Goal: Find specific page/section: Find specific page/section

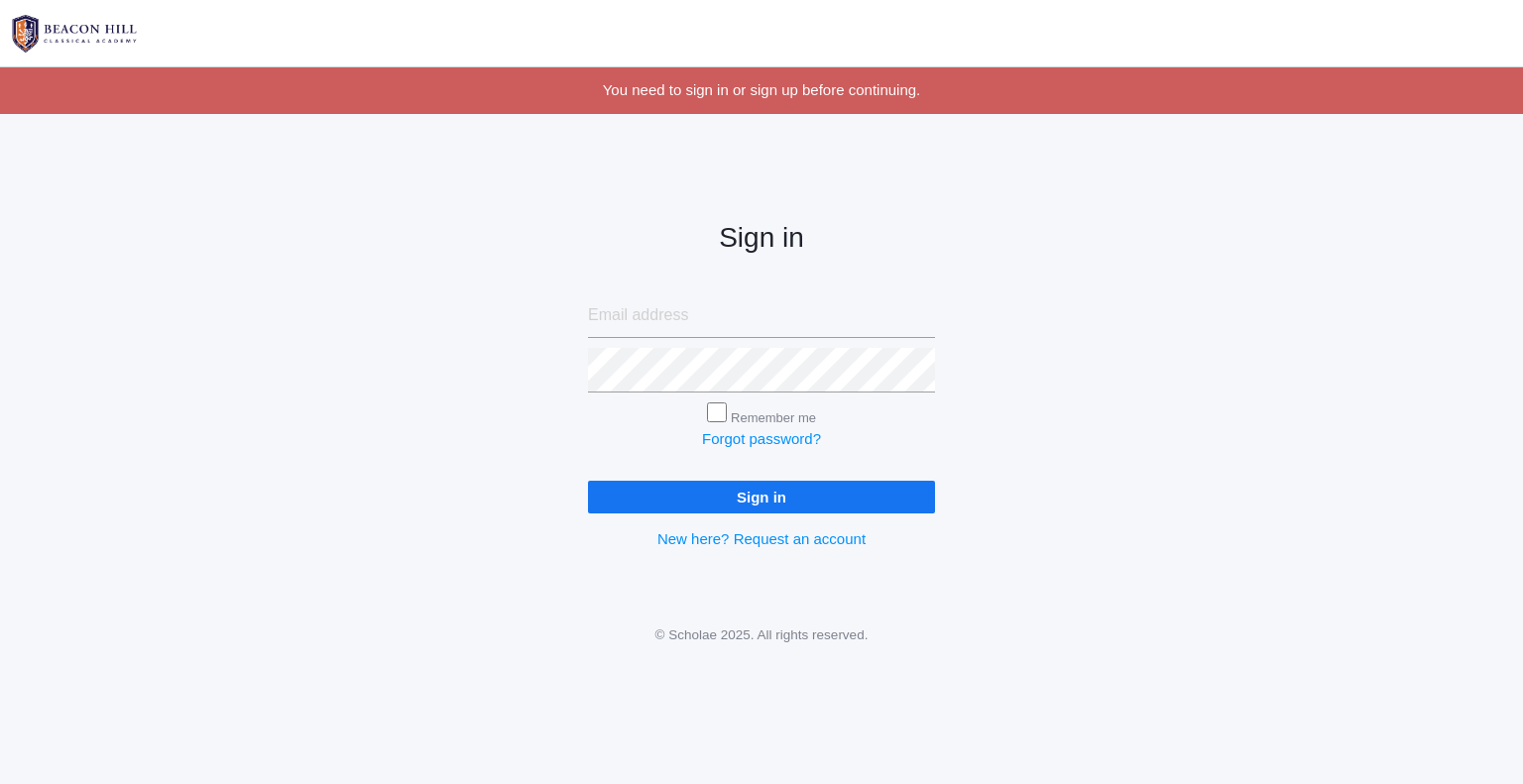
type input "mrsdanielleroberts@gmail.com"
click at [671, 510] on input "Sign in" at bounding box center [762, 496] width 347 height 33
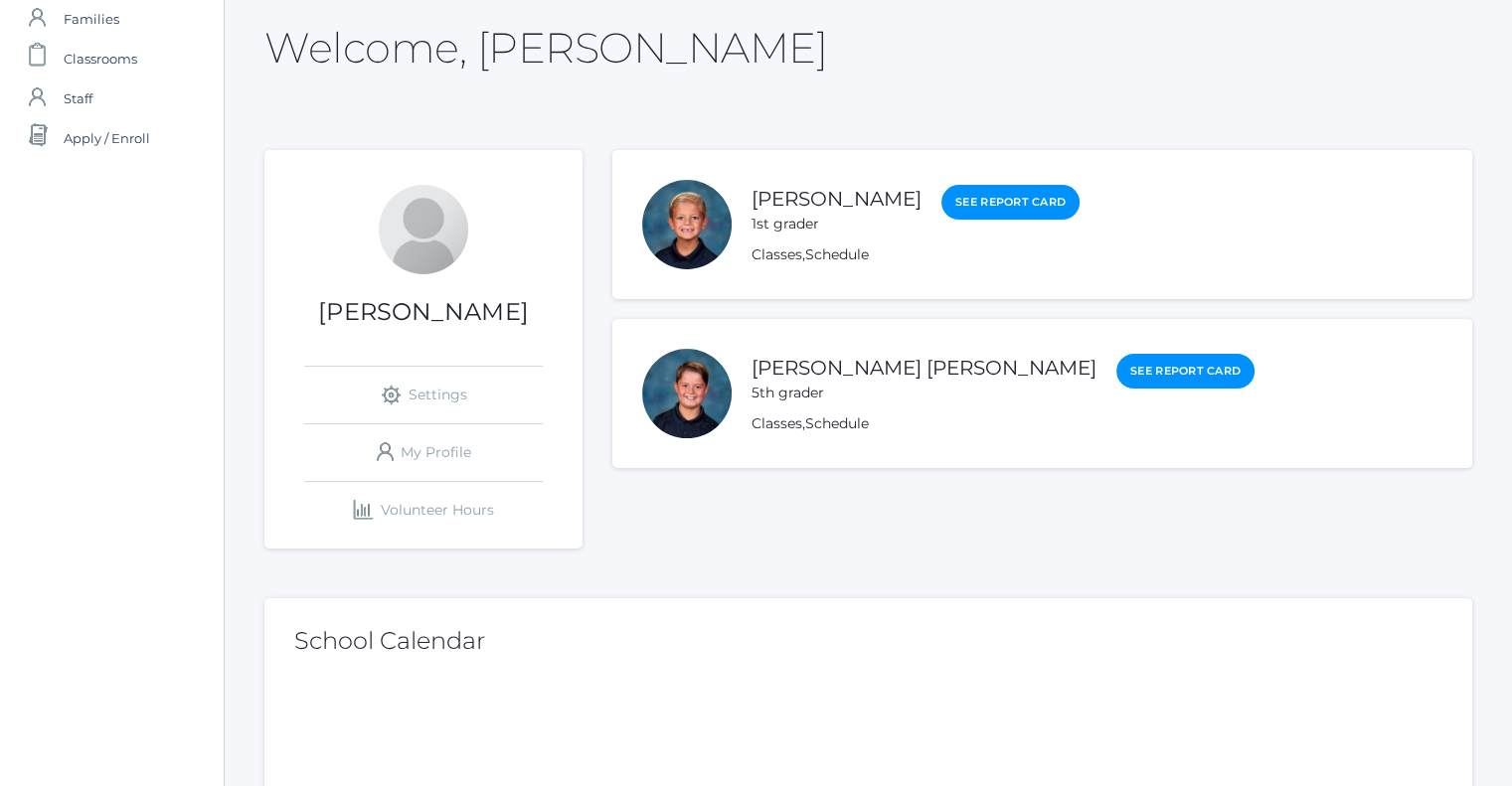
scroll to position [199, 0]
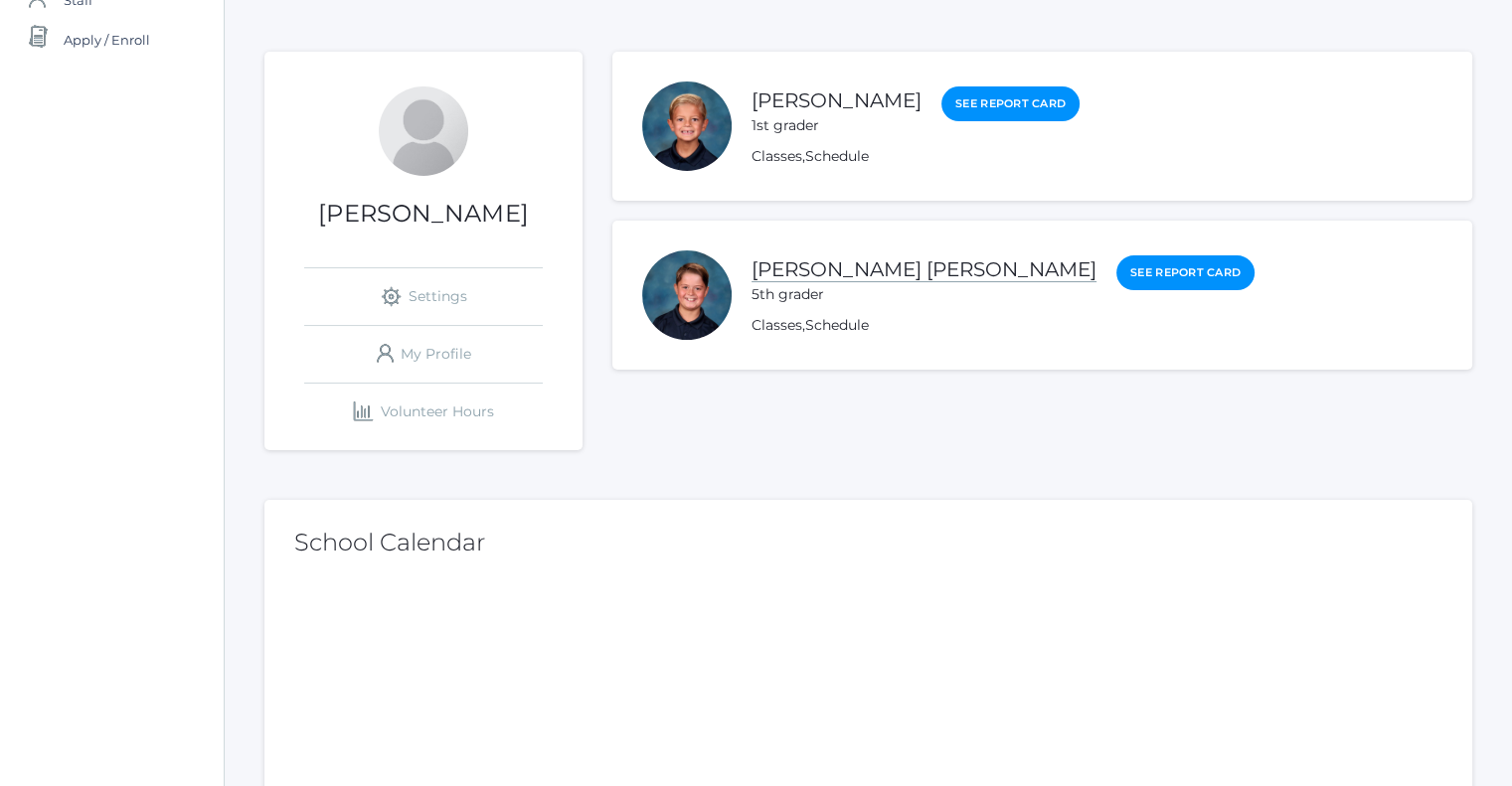
click at [811, 270] on link "[PERSON_NAME] [PERSON_NAME]" at bounding box center [923, 270] width 345 height 25
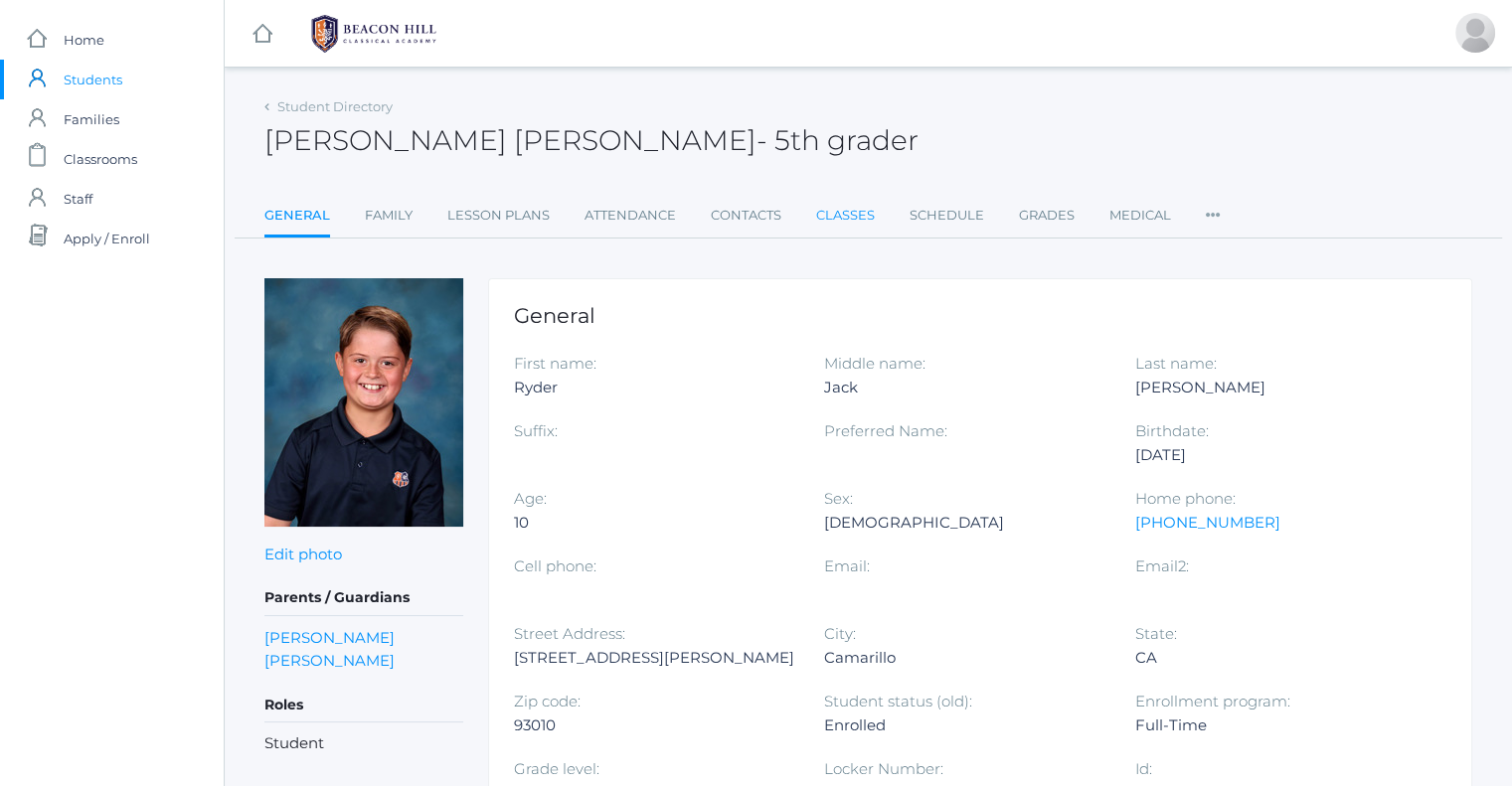
click at [862, 224] on link "Classes" at bounding box center [845, 216] width 59 height 40
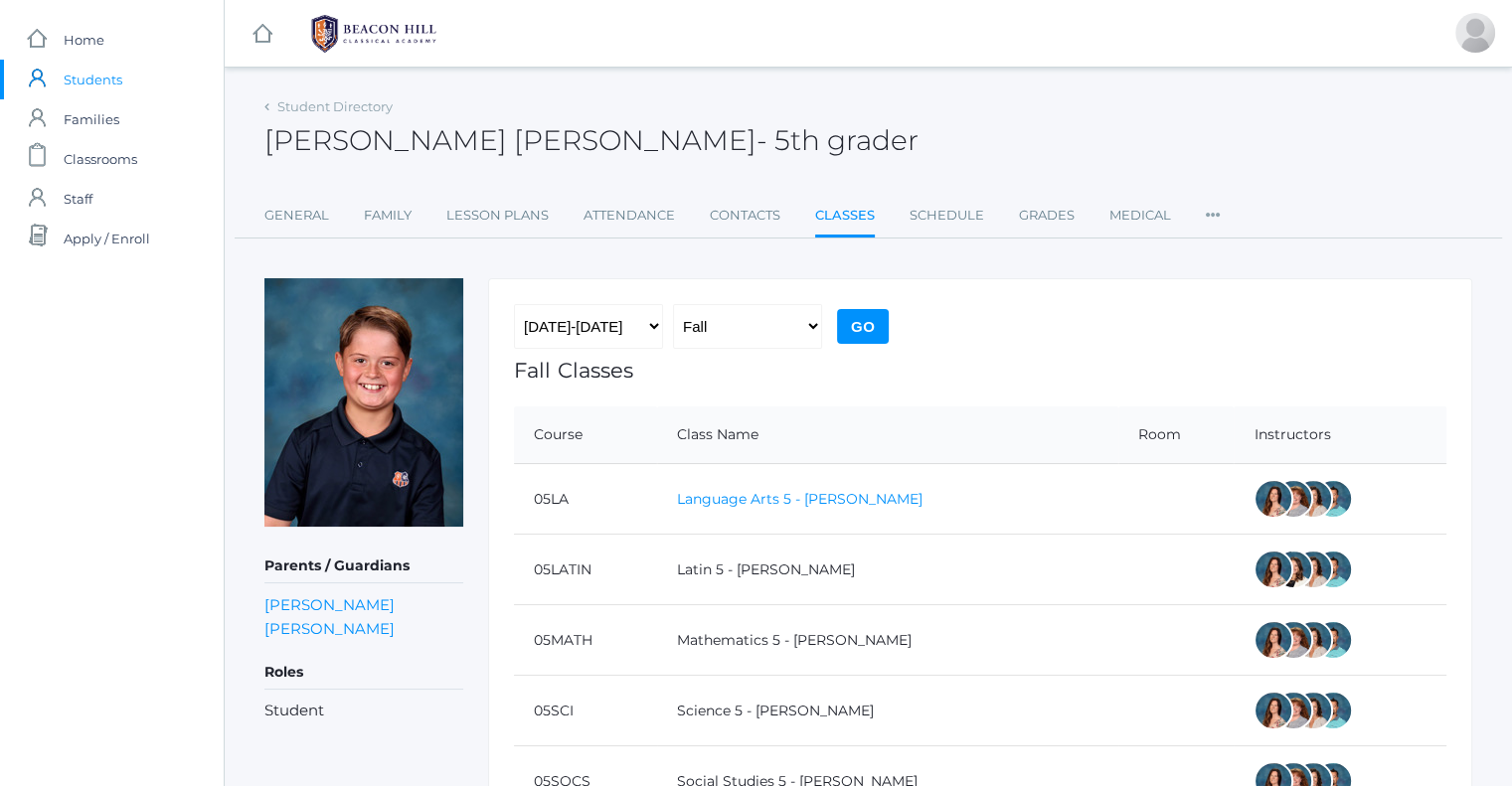
click at [815, 498] on link "Language Arts 5 - Salazar" at bounding box center [799, 498] width 246 height 18
click at [98, 171] on span "Classrooms" at bounding box center [101, 159] width 74 height 40
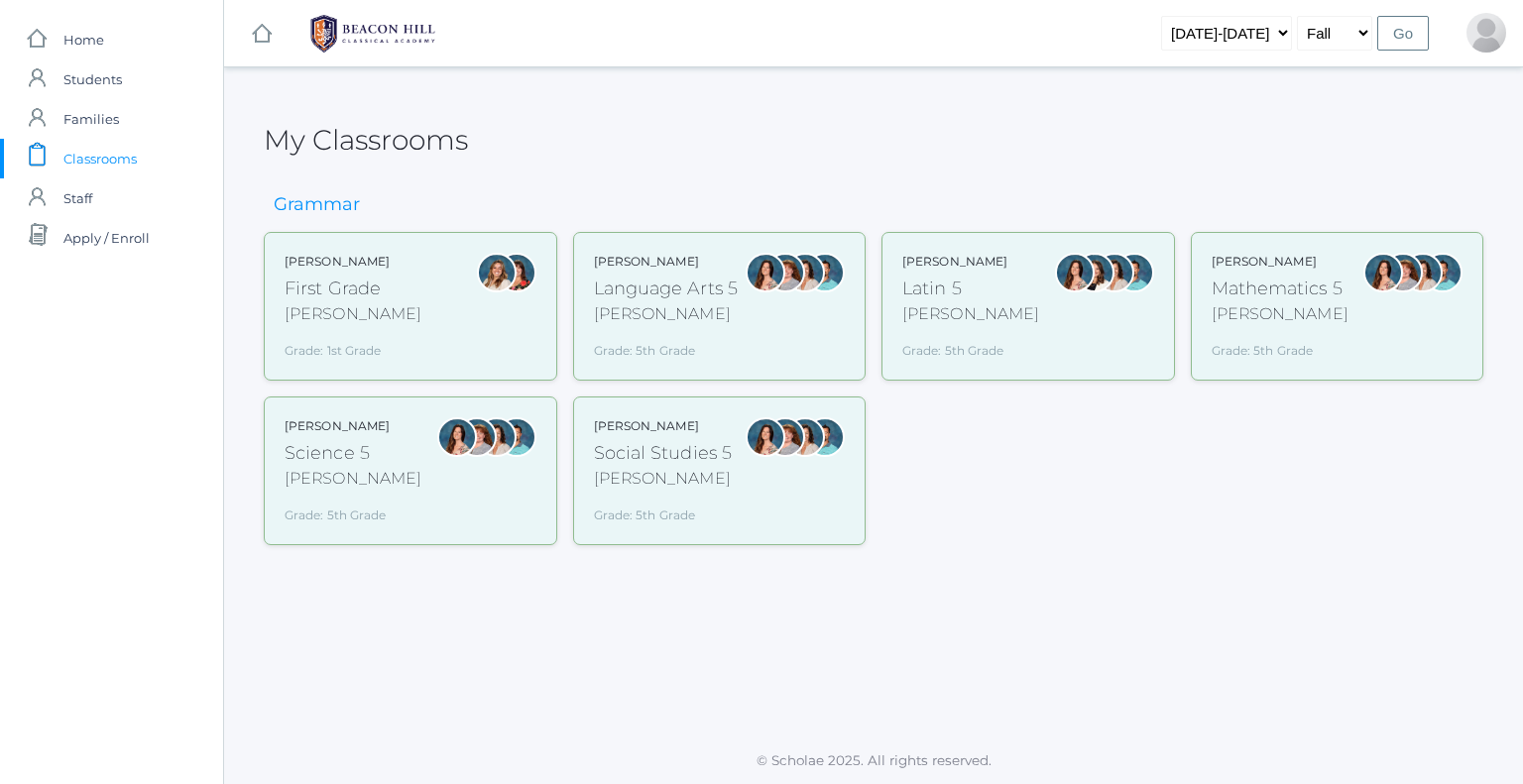
click at [677, 308] on div "Salazar" at bounding box center [666, 314] width 145 height 24
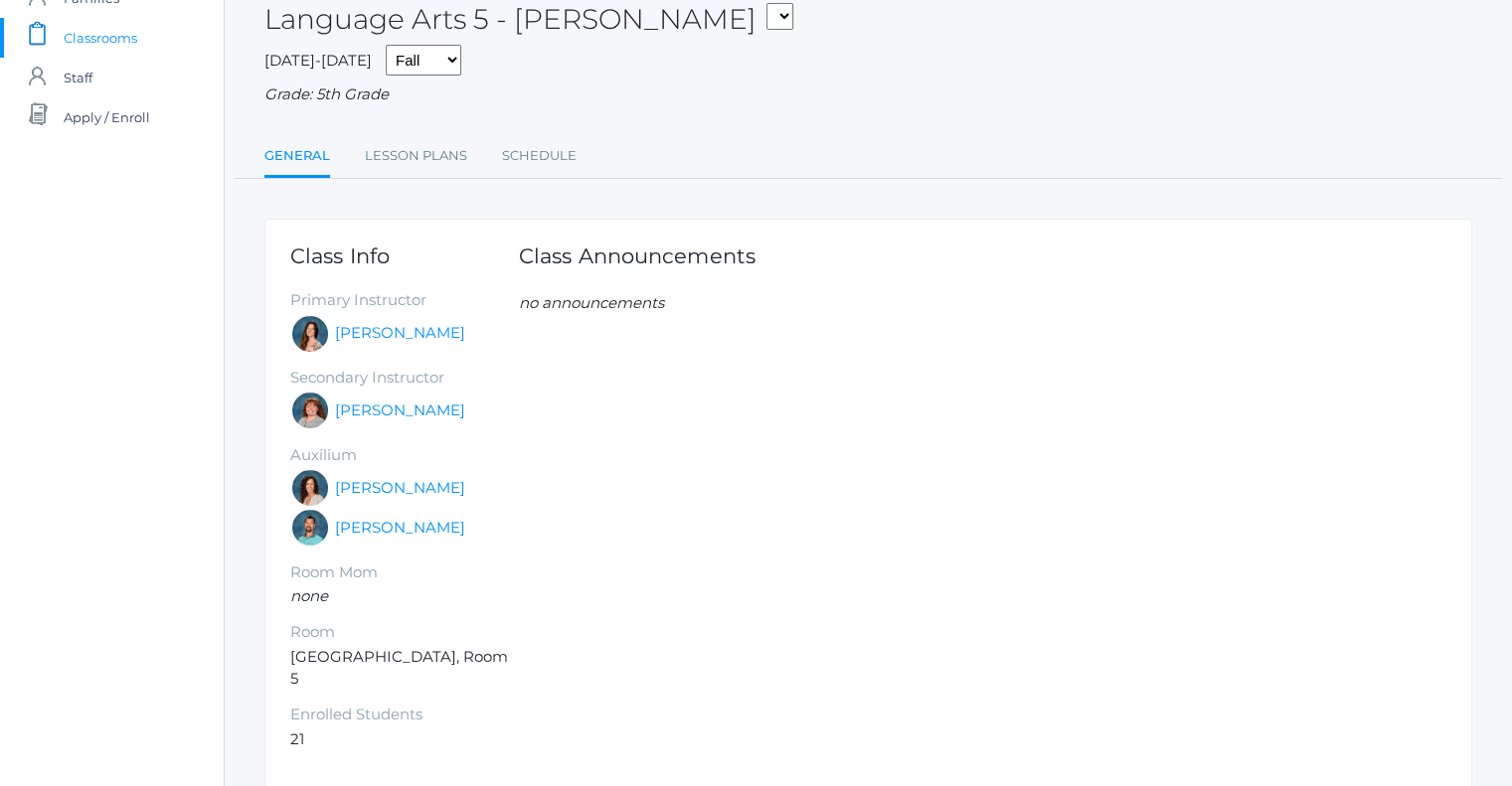
scroll to position [181, 0]
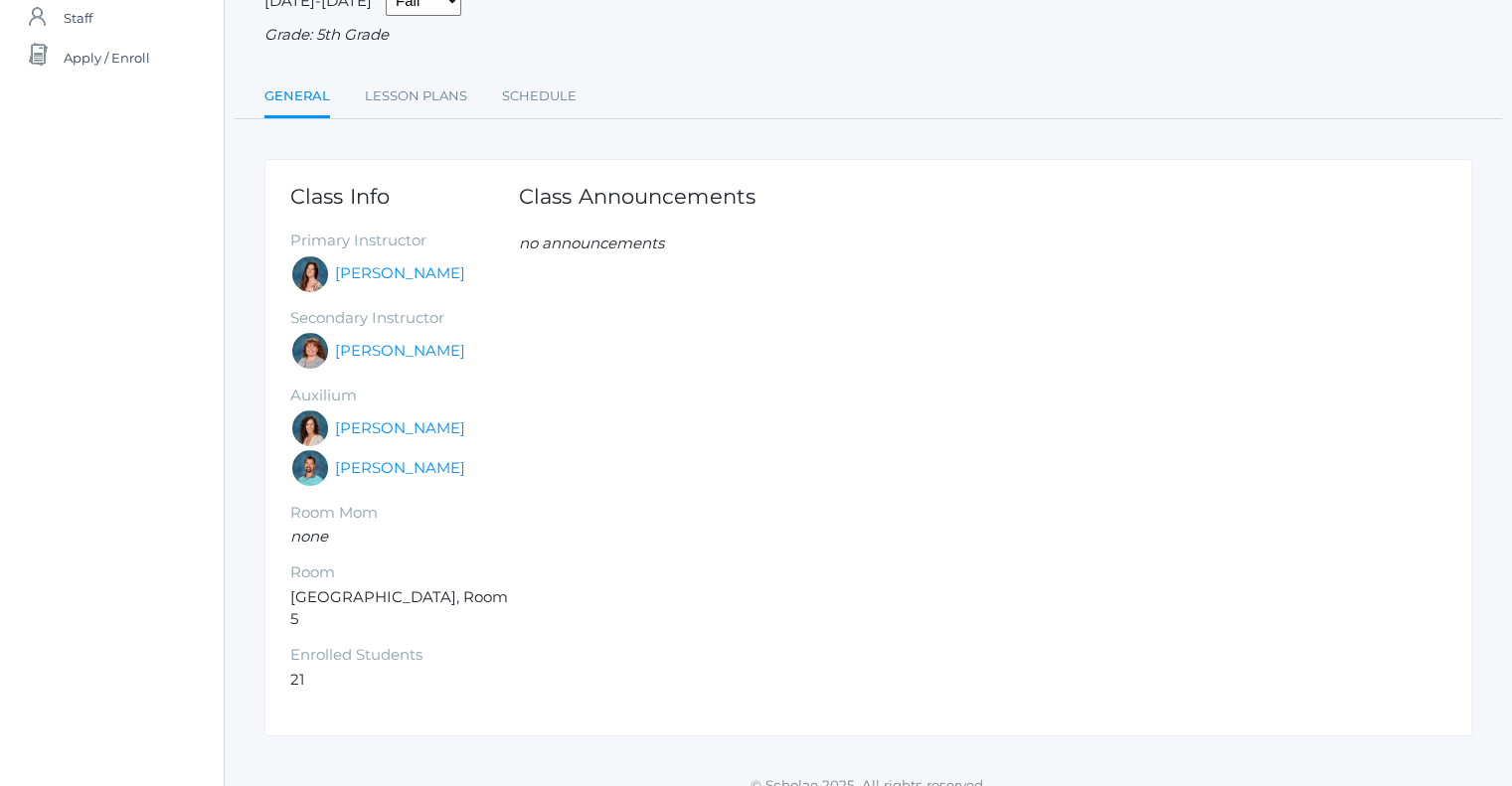
click at [410, 286] on div "[PERSON_NAME]" at bounding box center [404, 275] width 229 height 40
click at [410, 274] on link "Rebecca Salazar" at bounding box center [400, 274] width 130 height 23
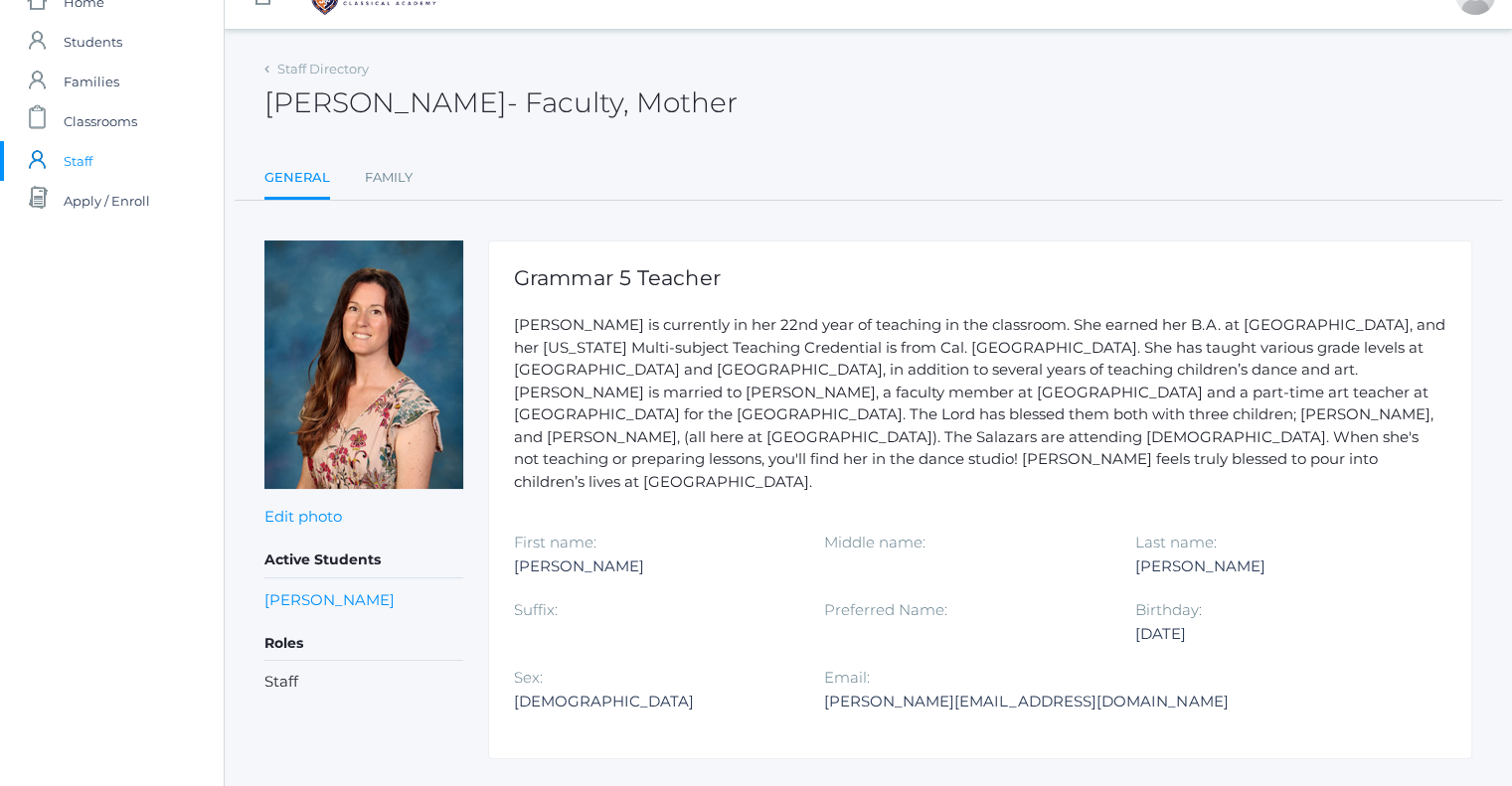
scroll to position [59, 0]
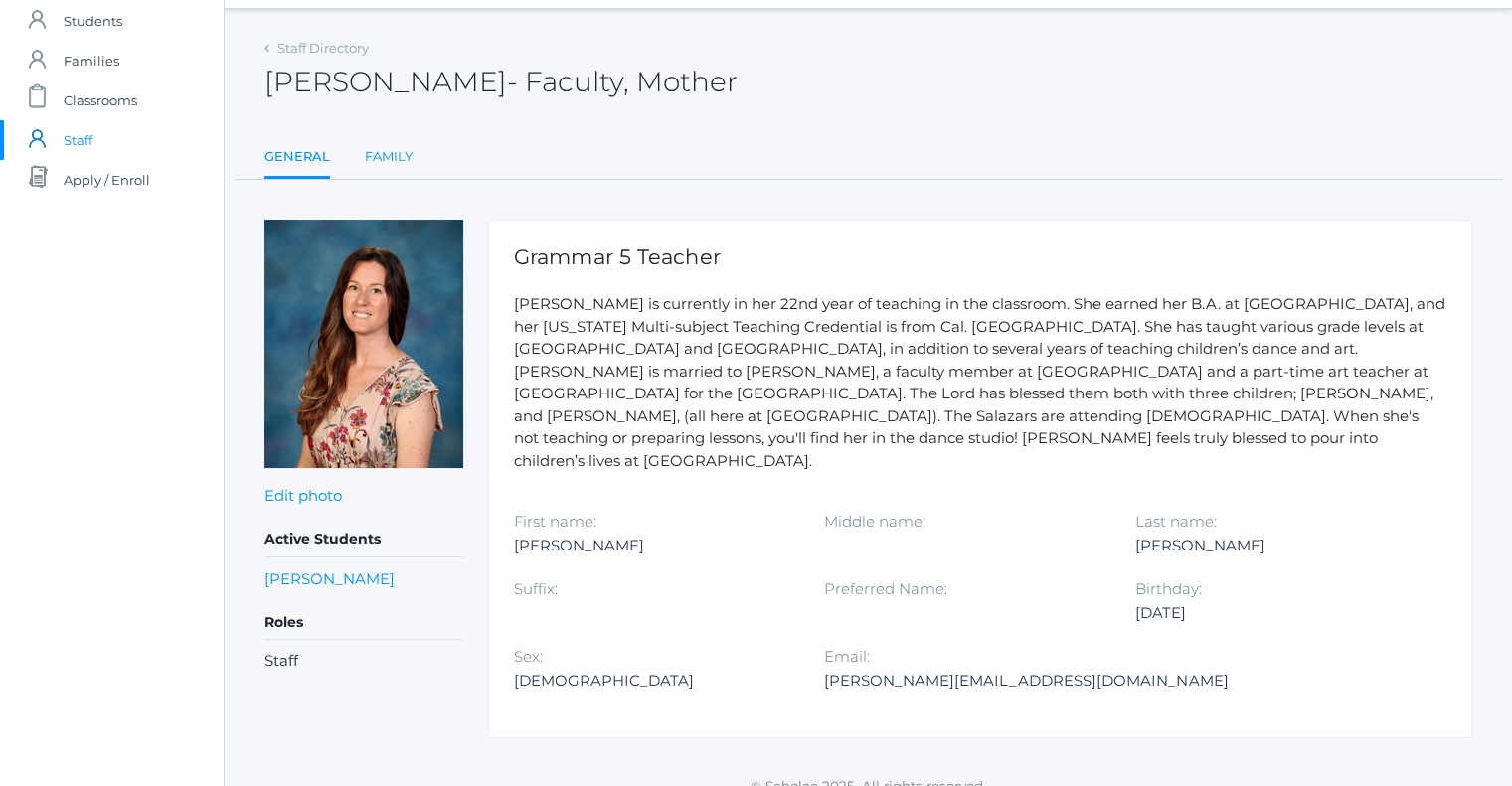
click at [382, 165] on link "Family" at bounding box center [389, 157] width 48 height 40
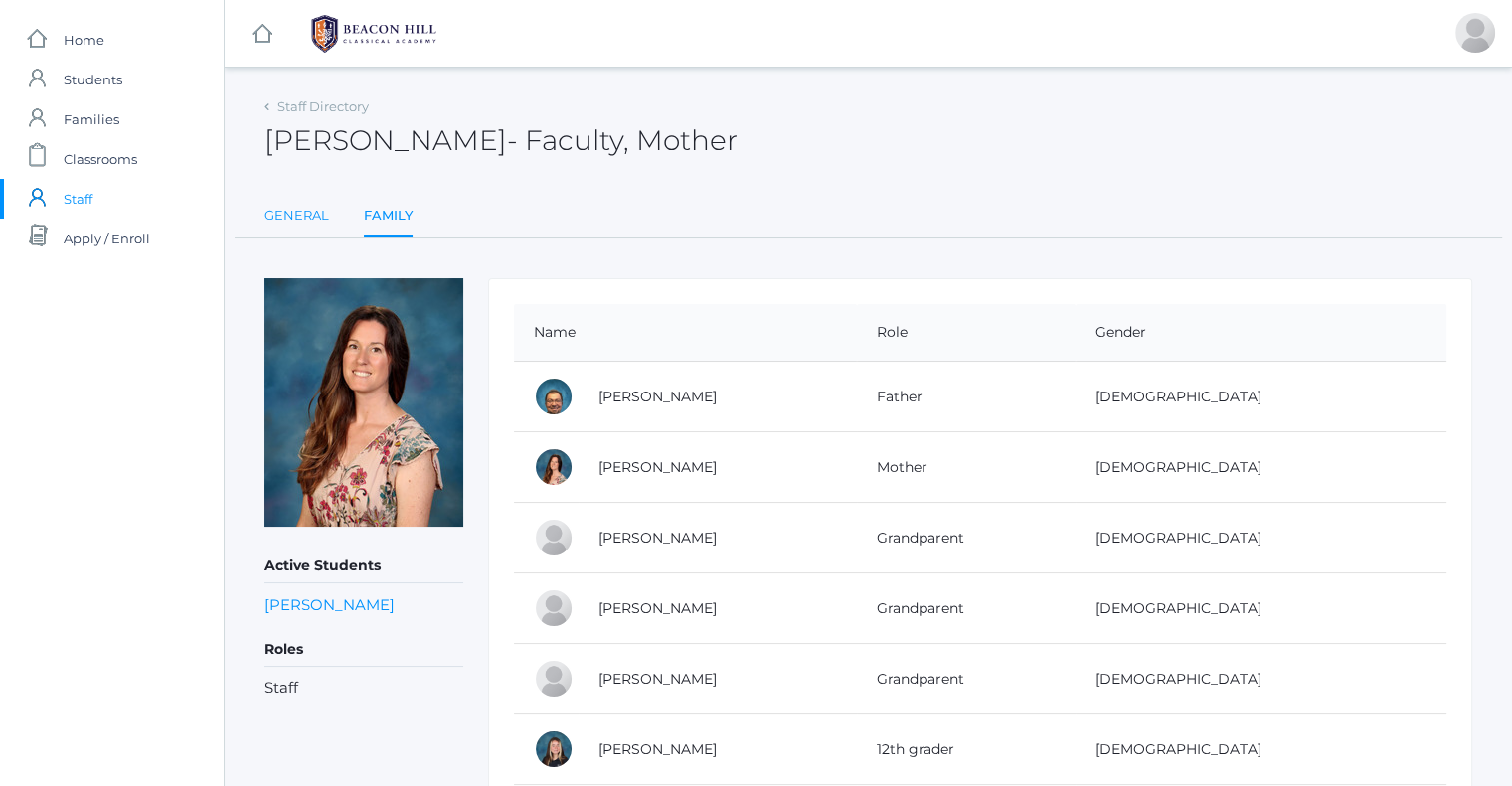
click at [322, 215] on link "General" at bounding box center [297, 216] width 65 height 40
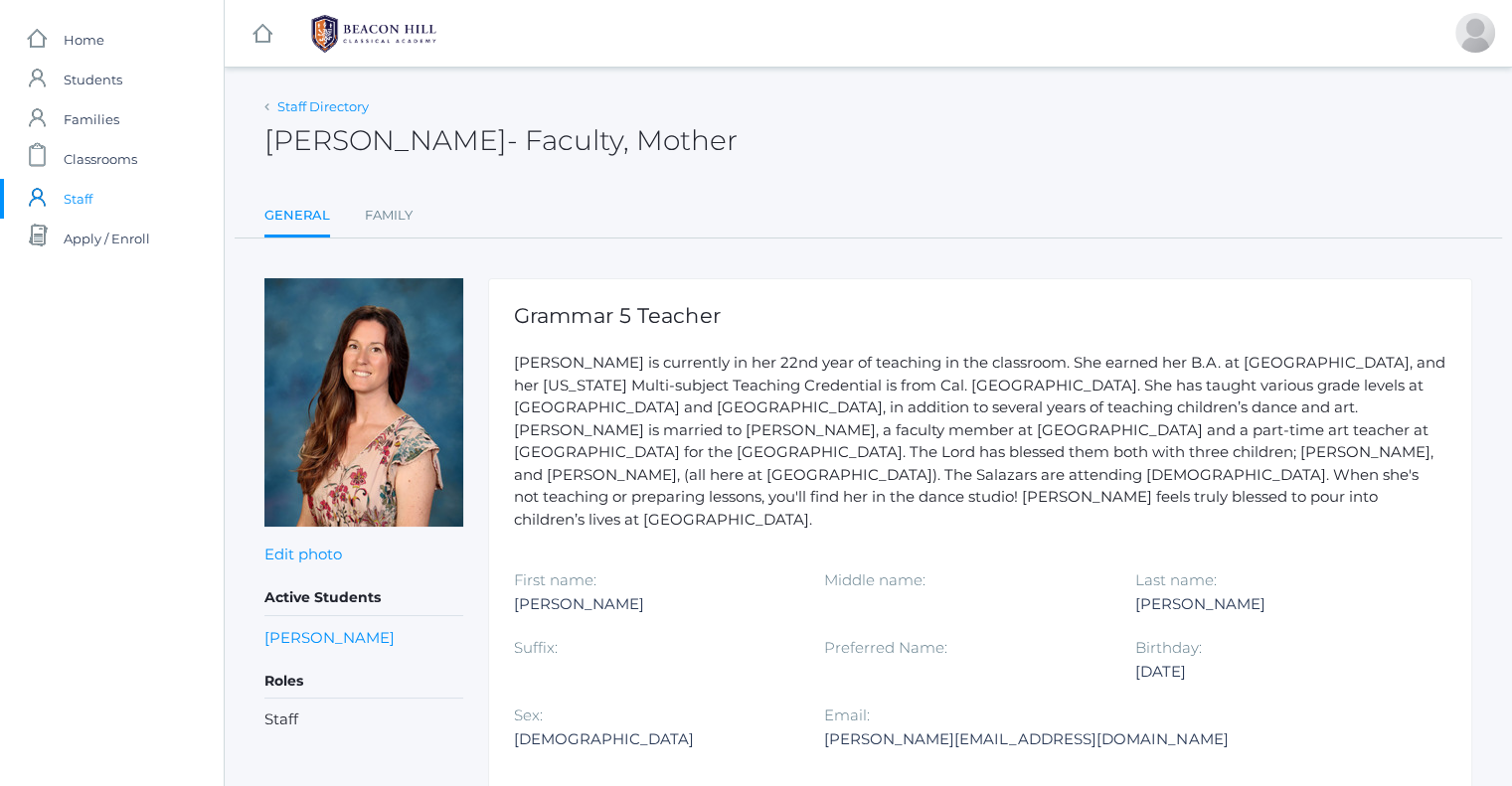
click at [284, 104] on link "Staff Directory" at bounding box center [324, 106] width 92 height 16
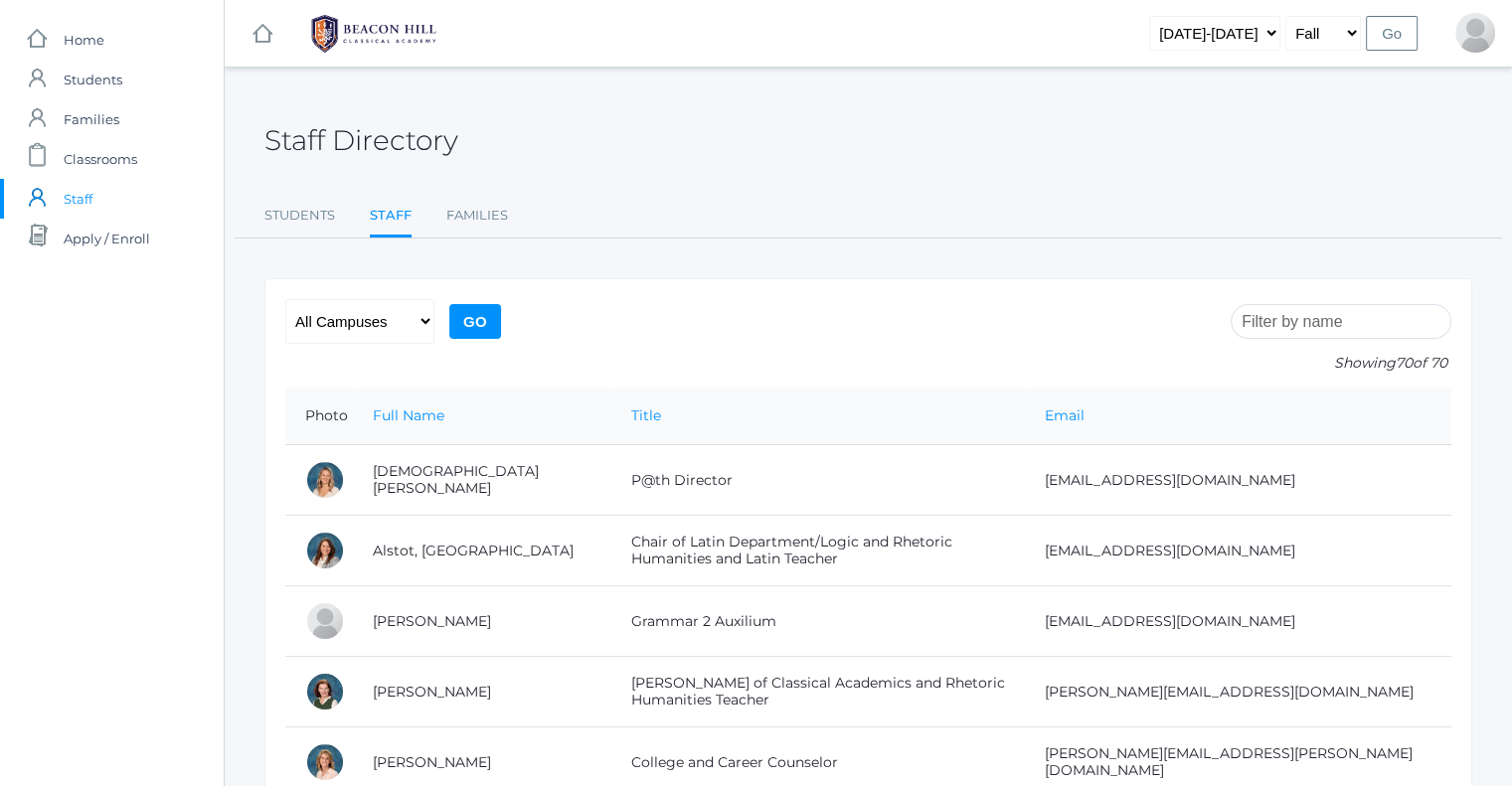
click at [339, 211] on ul "Students Staff Families" at bounding box center [868, 217] width 1208 height 43
click at [326, 214] on link "Students" at bounding box center [300, 216] width 71 height 40
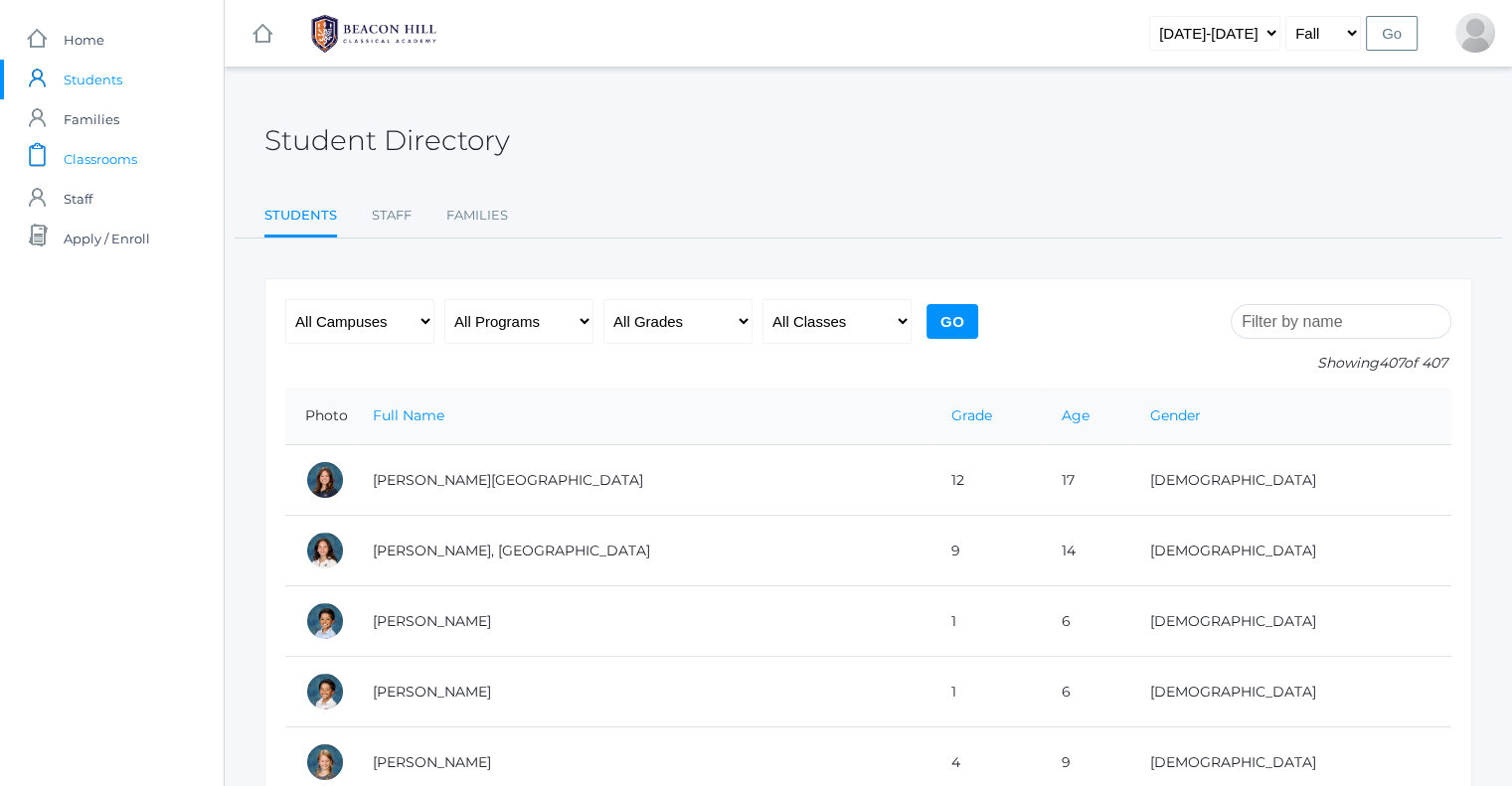
click at [84, 158] on span "Classrooms" at bounding box center [101, 159] width 74 height 40
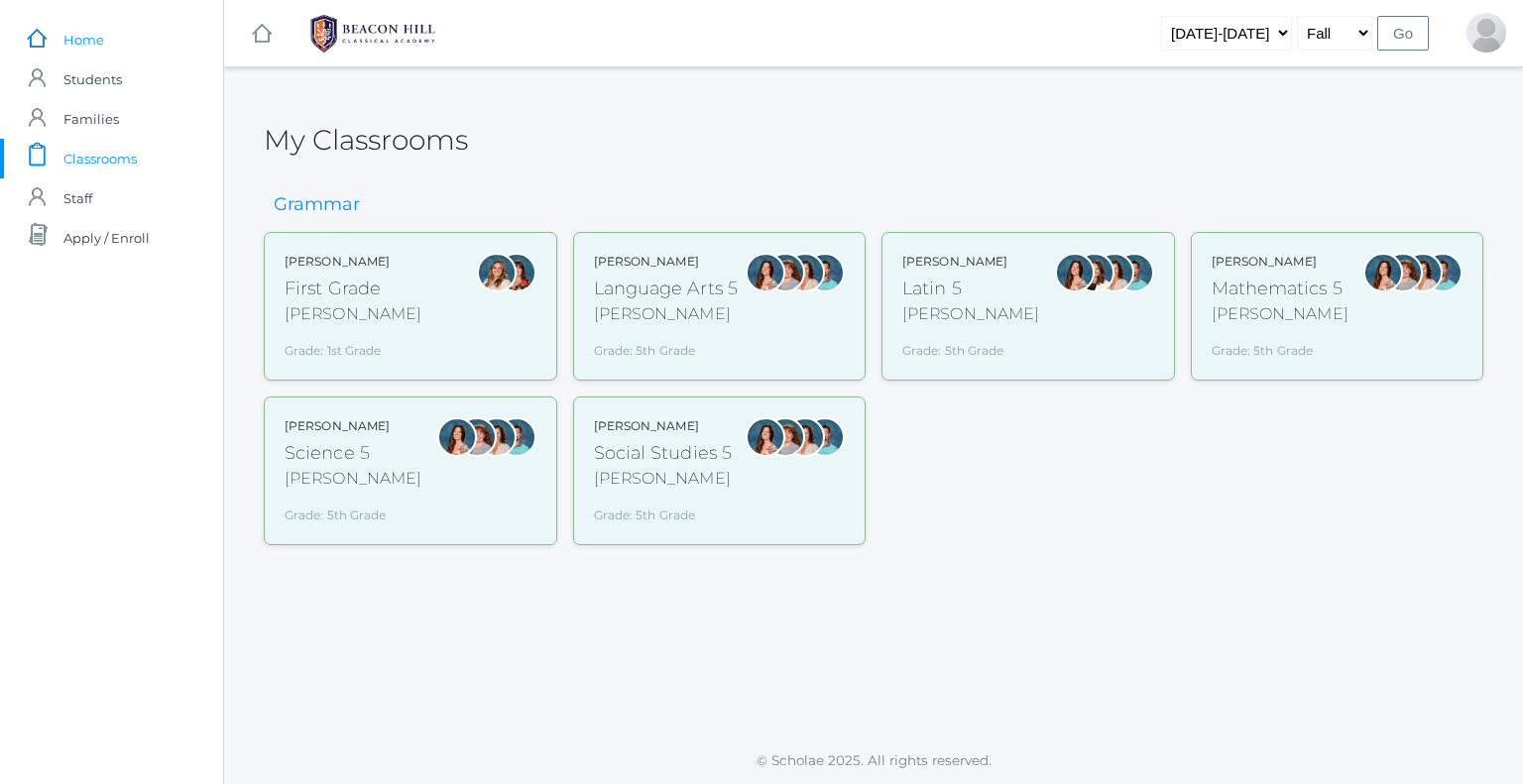
click at [101, 51] on span "Home" at bounding box center [84, 40] width 41 height 40
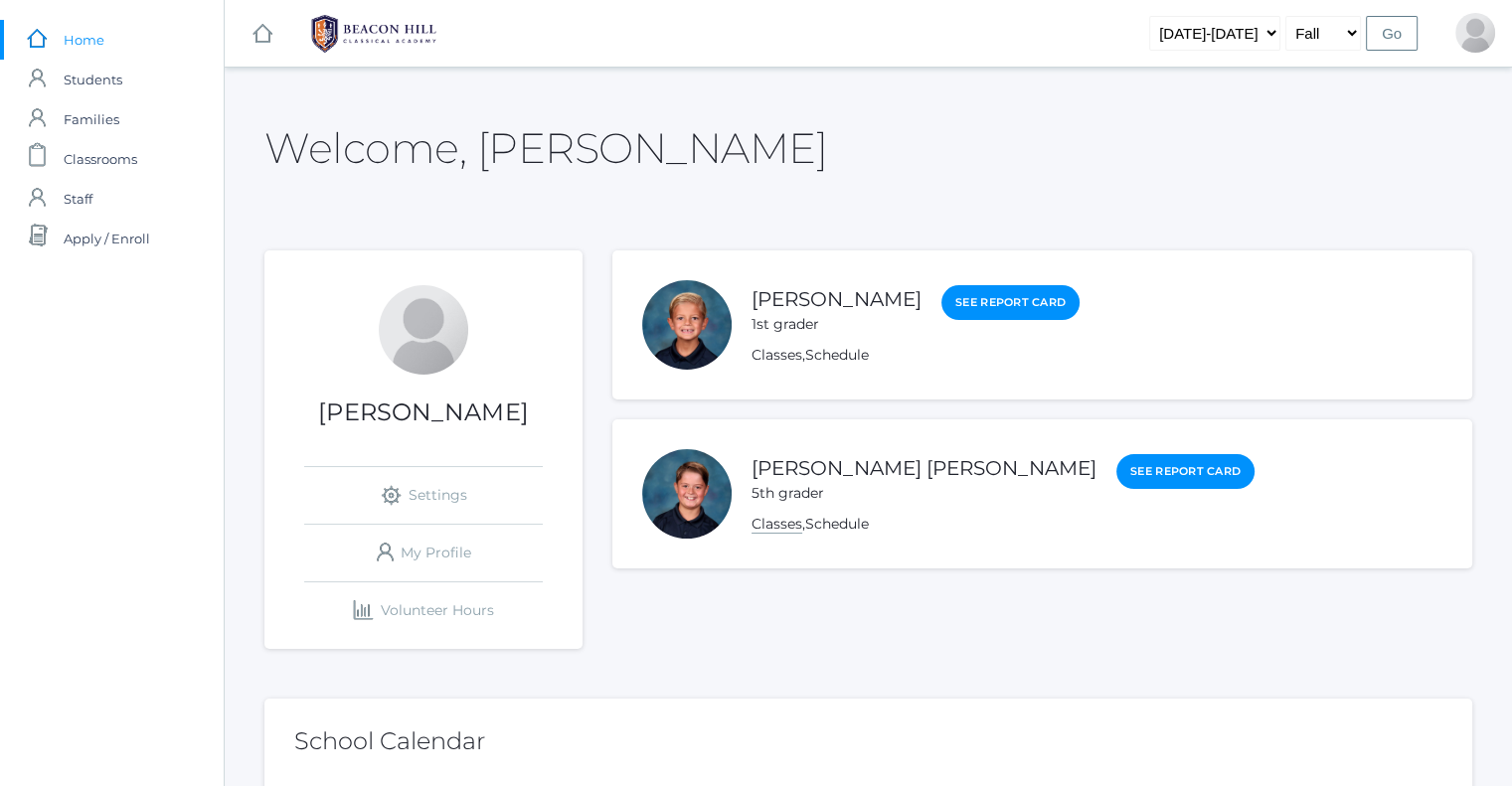
click at [763, 525] on link "Classes" at bounding box center [776, 523] width 51 height 19
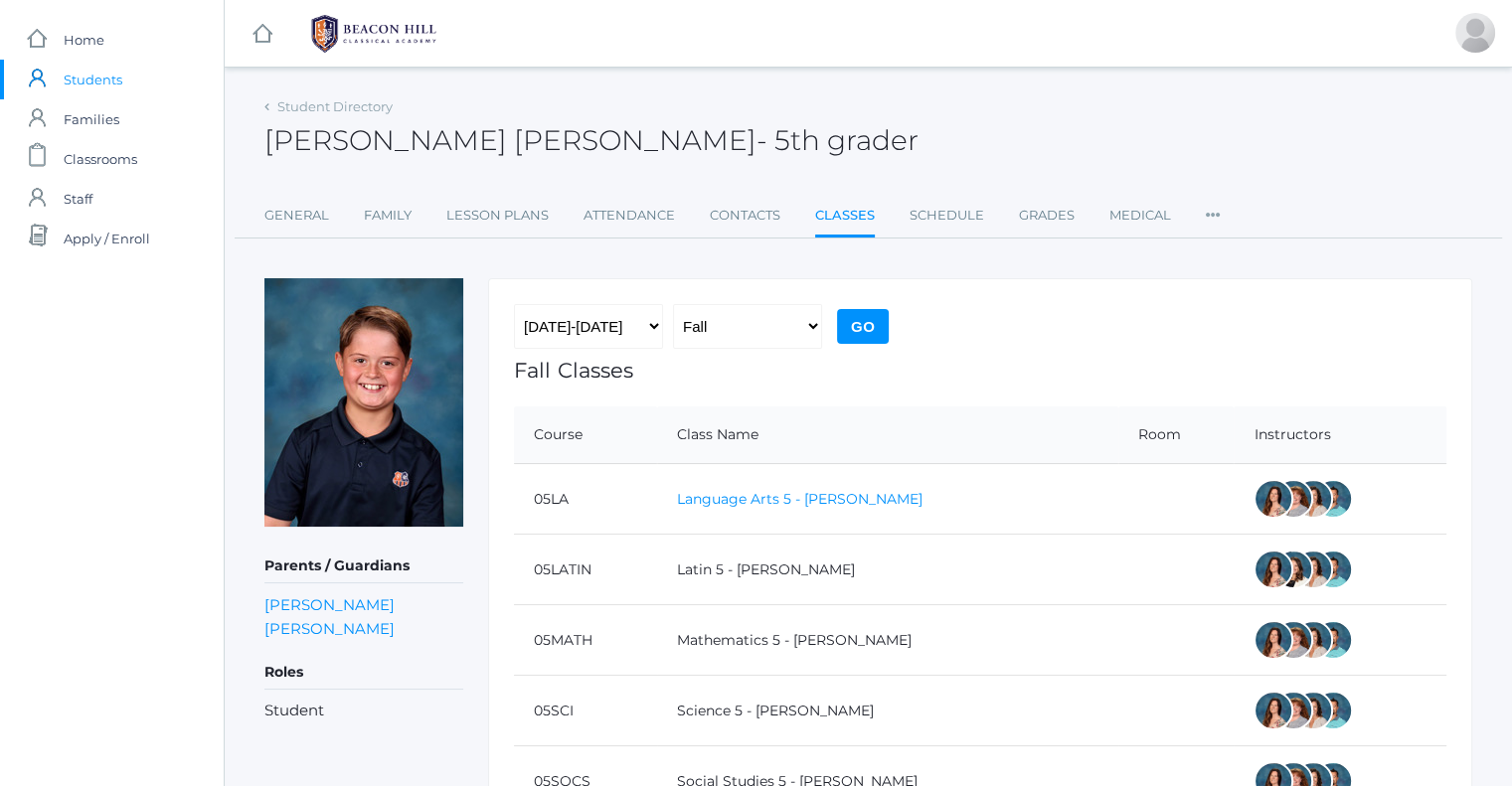
click at [771, 501] on link "Language Arts 5 - Salazar" at bounding box center [799, 498] width 246 height 18
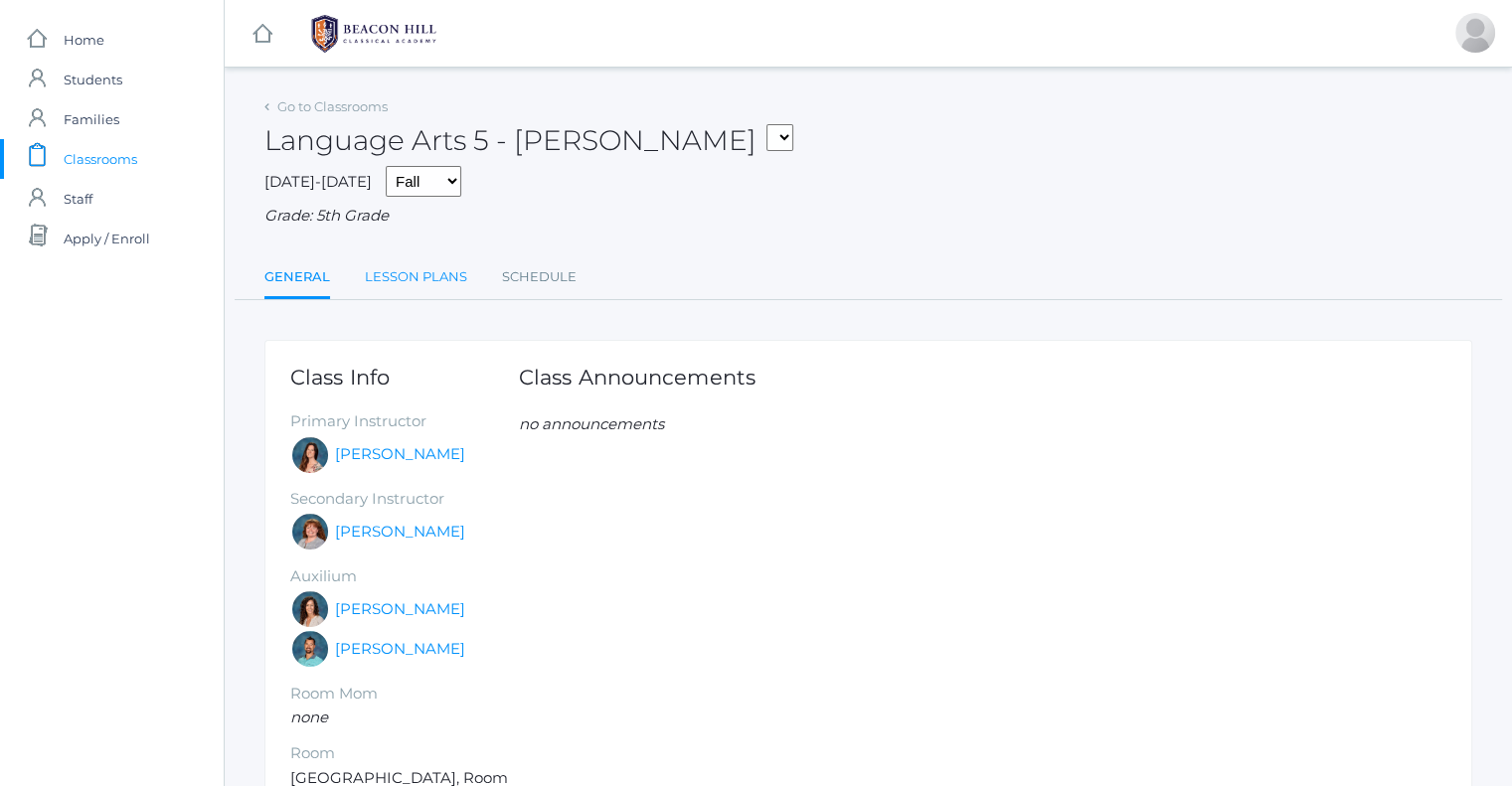
click at [426, 284] on link "Lesson Plans" at bounding box center [416, 278] width 102 height 40
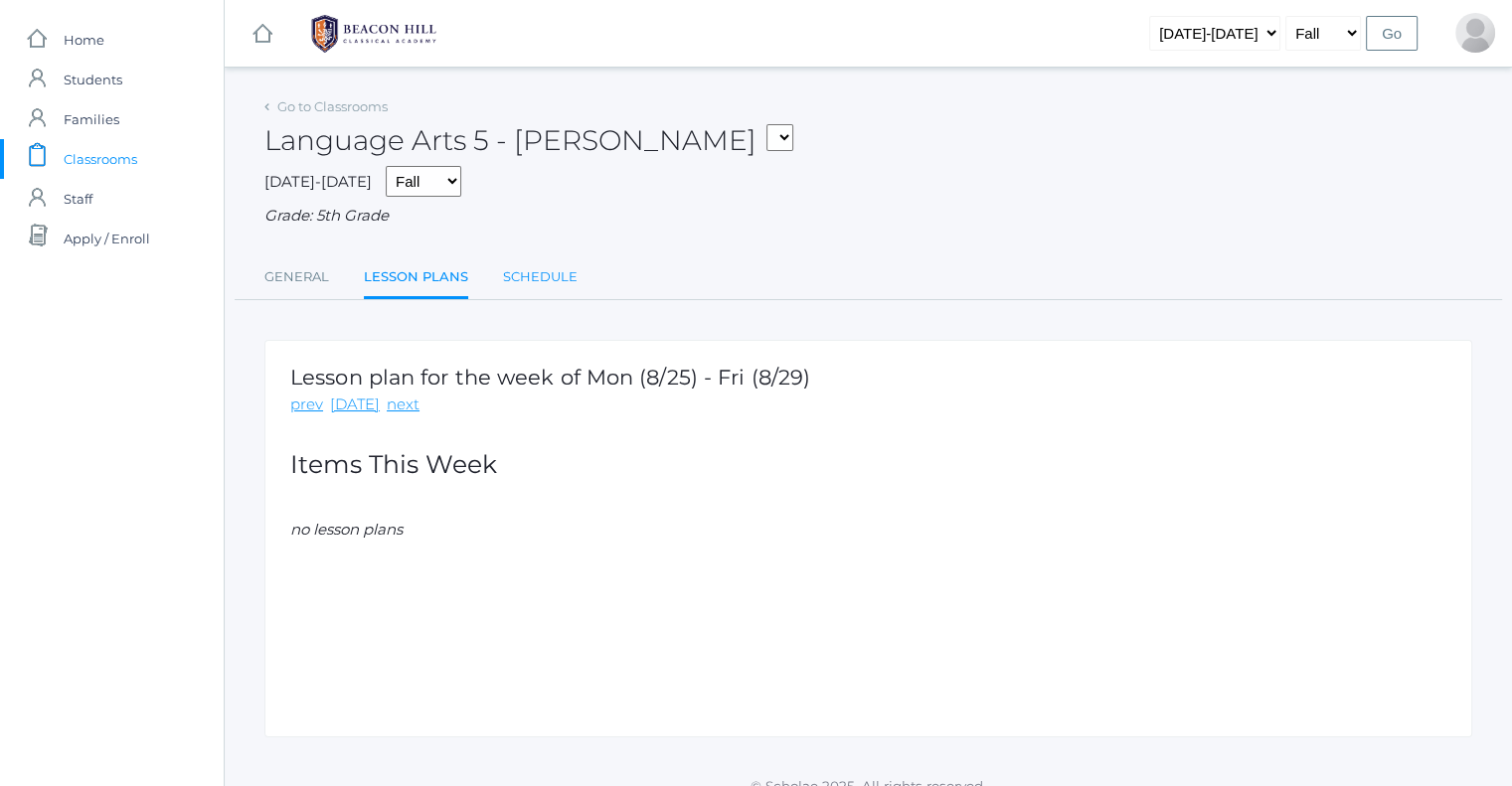
click at [516, 274] on link "Schedule" at bounding box center [540, 278] width 75 height 40
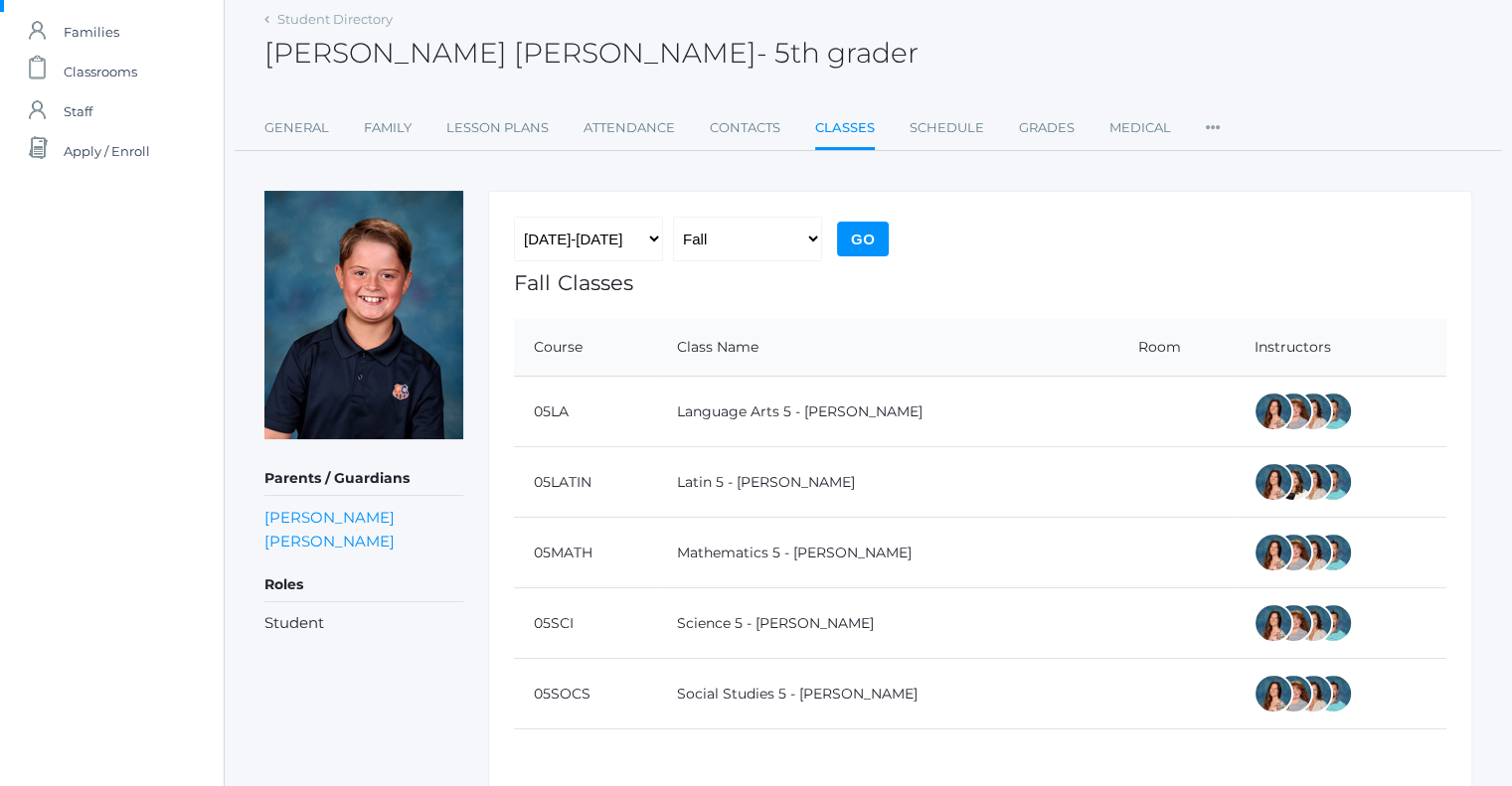
scroll to position [166, 0]
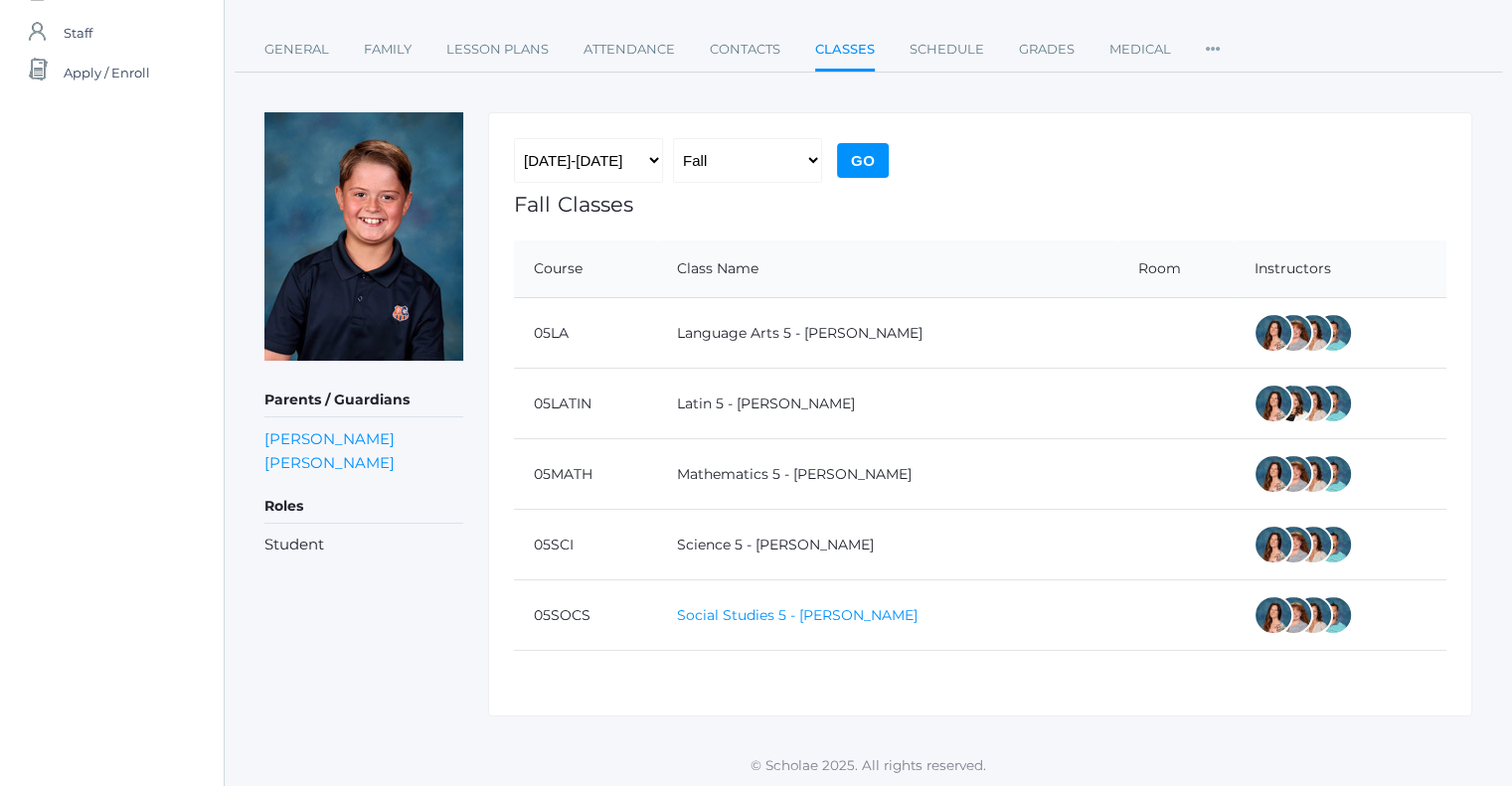
click at [791, 607] on link "Social Studies 5 - Salazar" at bounding box center [796, 615] width 241 height 18
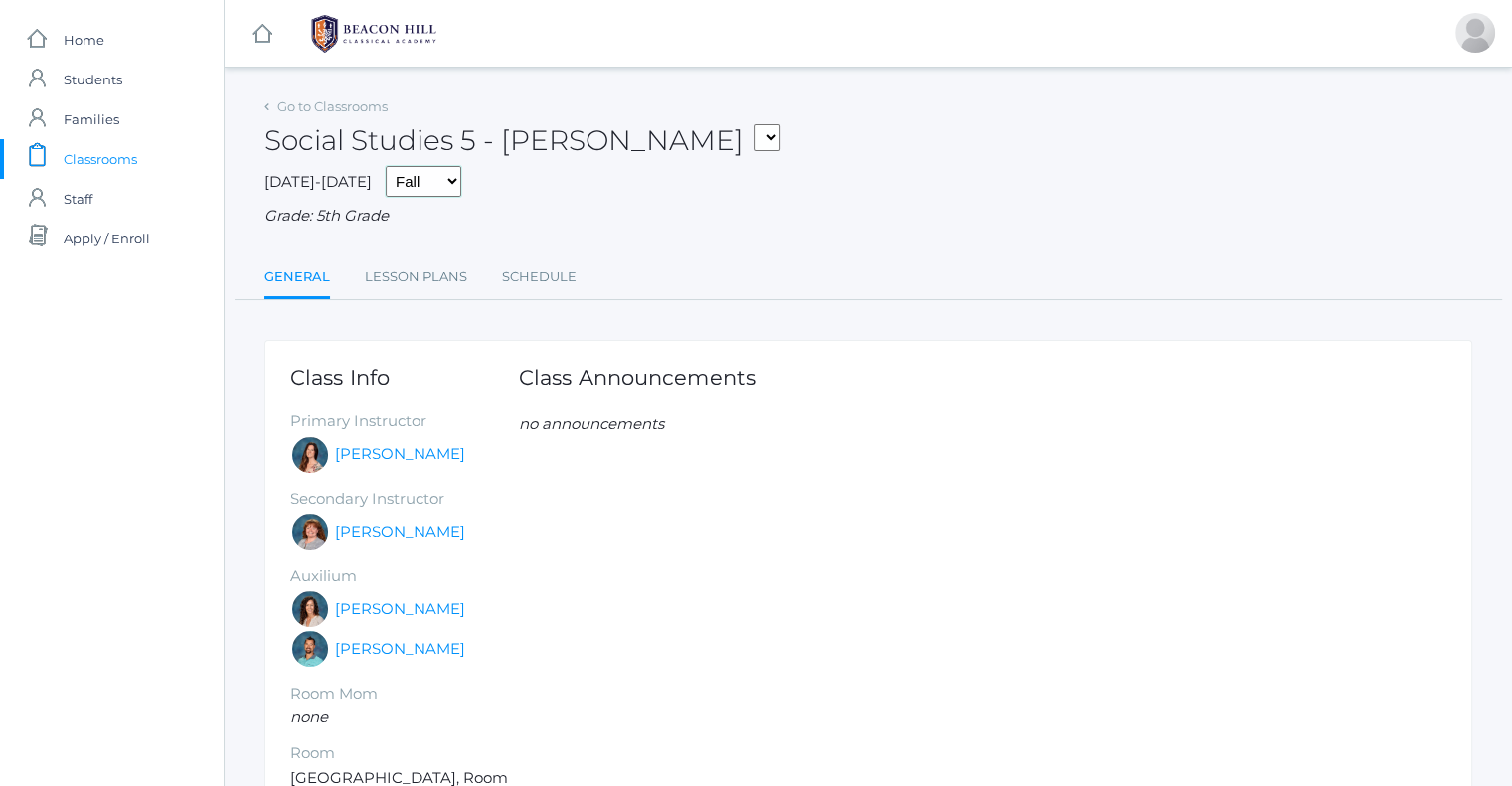
click at [392, 186] on select "Fall Spring" at bounding box center [424, 181] width 76 height 31
drag, startPoint x: 392, startPoint y: 186, endPoint x: 367, endPoint y: 168, distance: 30.8
click at [392, 186] on select "Fall Spring" at bounding box center [424, 181] width 76 height 31
click at [119, 35] on link "icons/ui/navigation/home Created with Sketch. Home" at bounding box center [112, 40] width 224 height 40
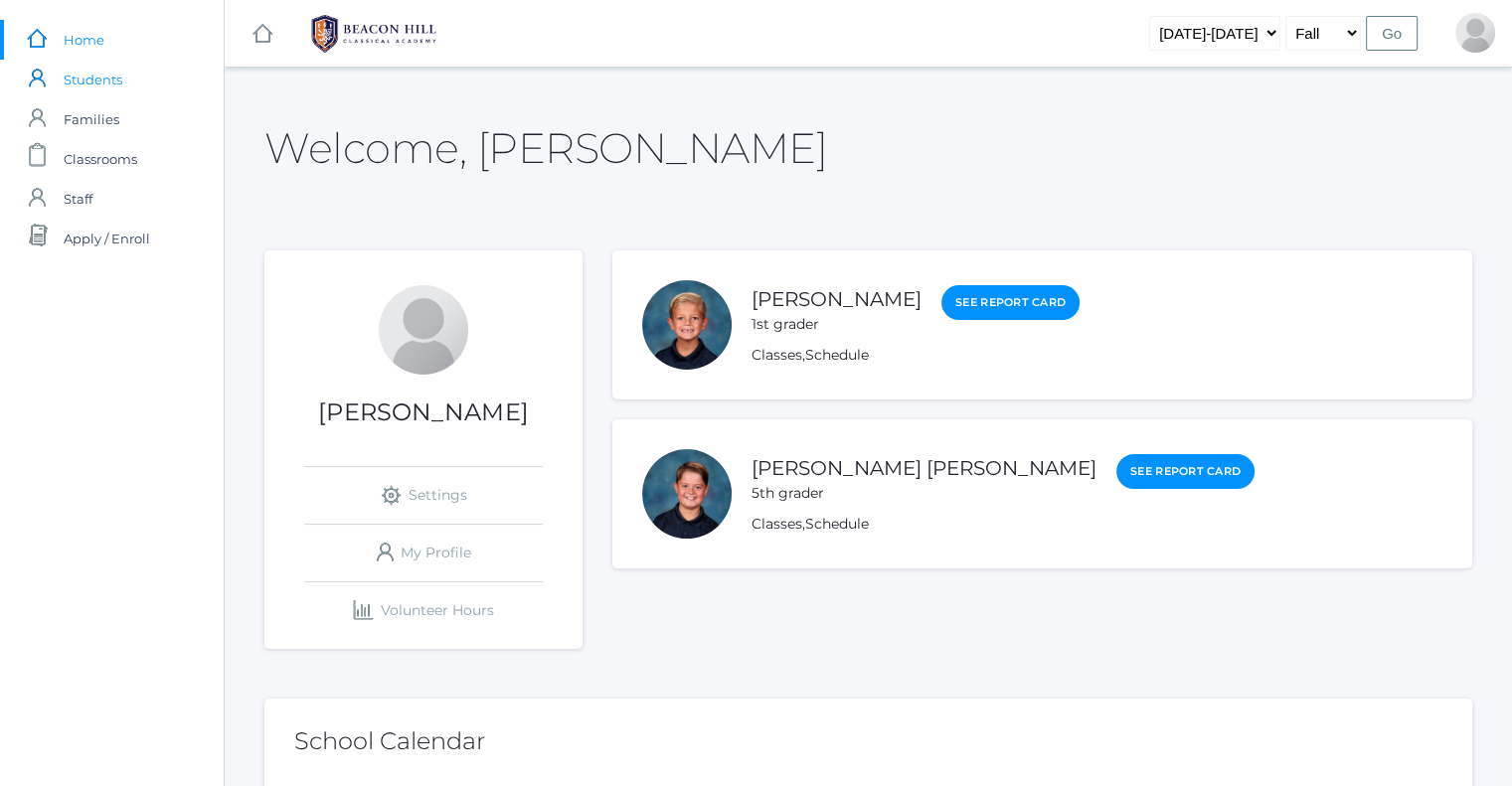
click at [104, 60] on span "Students" at bounding box center [93, 80] width 59 height 40
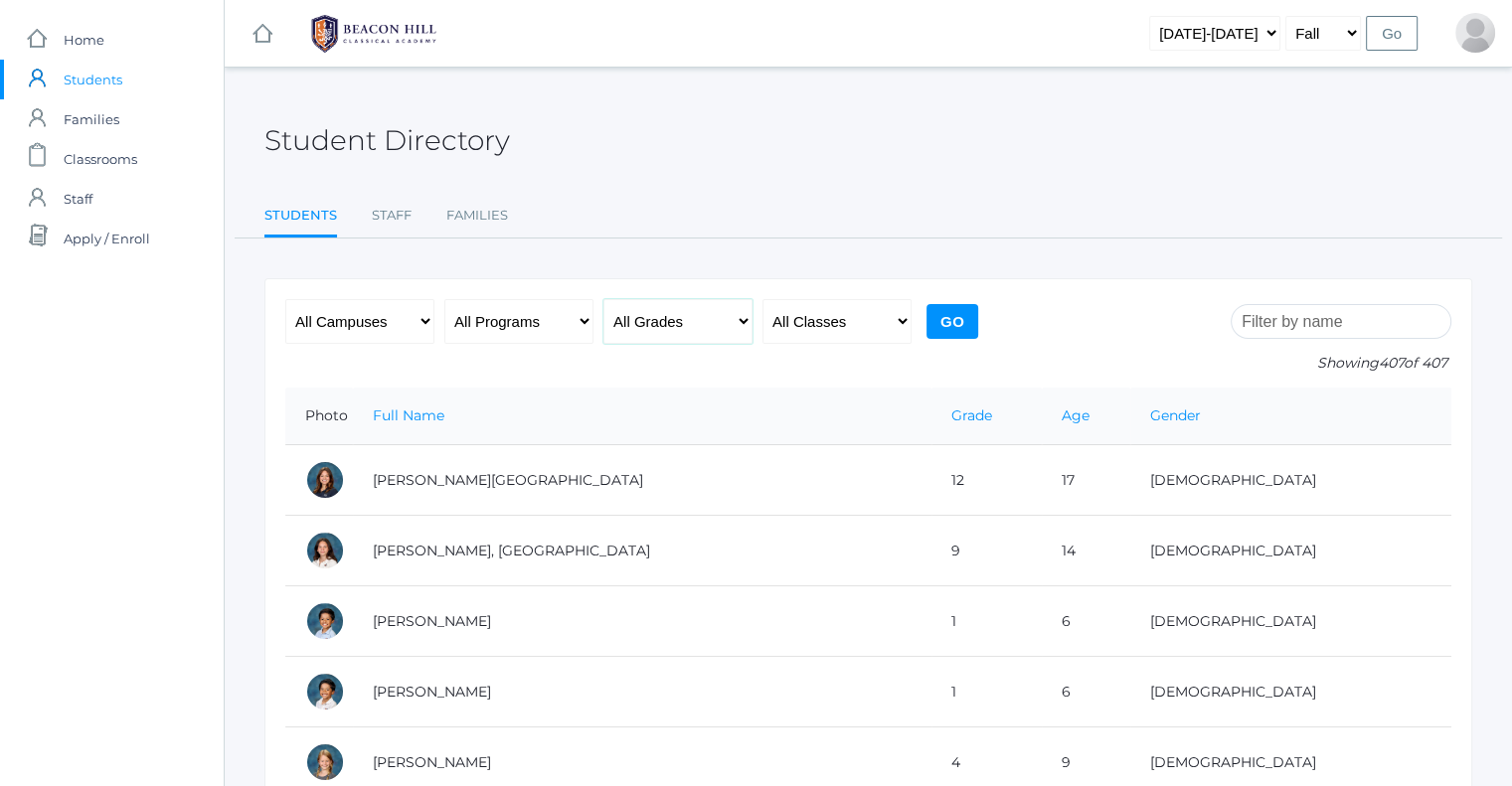
click at [655, 332] on select "All Grades Grammar - Kindergarten - 1st Grade - 2nd Grade - 3rd Grade - 4th Gra…" at bounding box center [678, 321] width 149 height 45
select select "5"
click at [604, 299] on select "All Grades Grammar - Kindergarten - 1st Grade - 2nd Grade - 3rd Grade - 4th Gra…" at bounding box center [678, 321] width 149 height 45
click at [811, 315] on select "All Classes Grammar - *KIND - Kindergarten AM - *KIND - Kindergarten PM - *KNDC…" at bounding box center [836, 321] width 149 height 45
select select "1967"
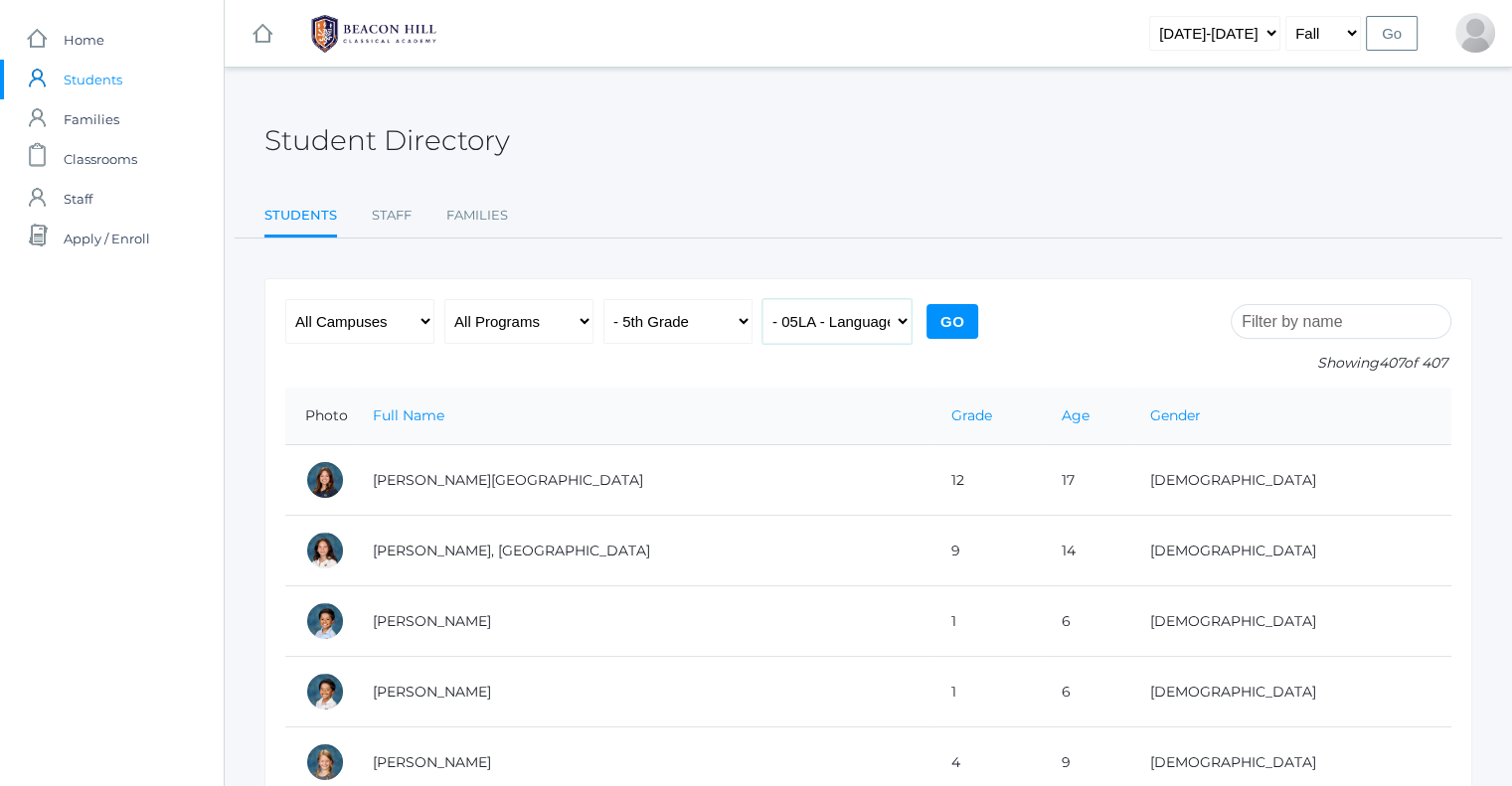
click at [762, 299] on select "All Classes Grammar - *KIND - Kindergarten AM - *KIND - Kindergarten PM - *KNDC…" at bounding box center [836, 321] width 149 height 45
click at [938, 317] on input "Go" at bounding box center [952, 321] width 52 height 35
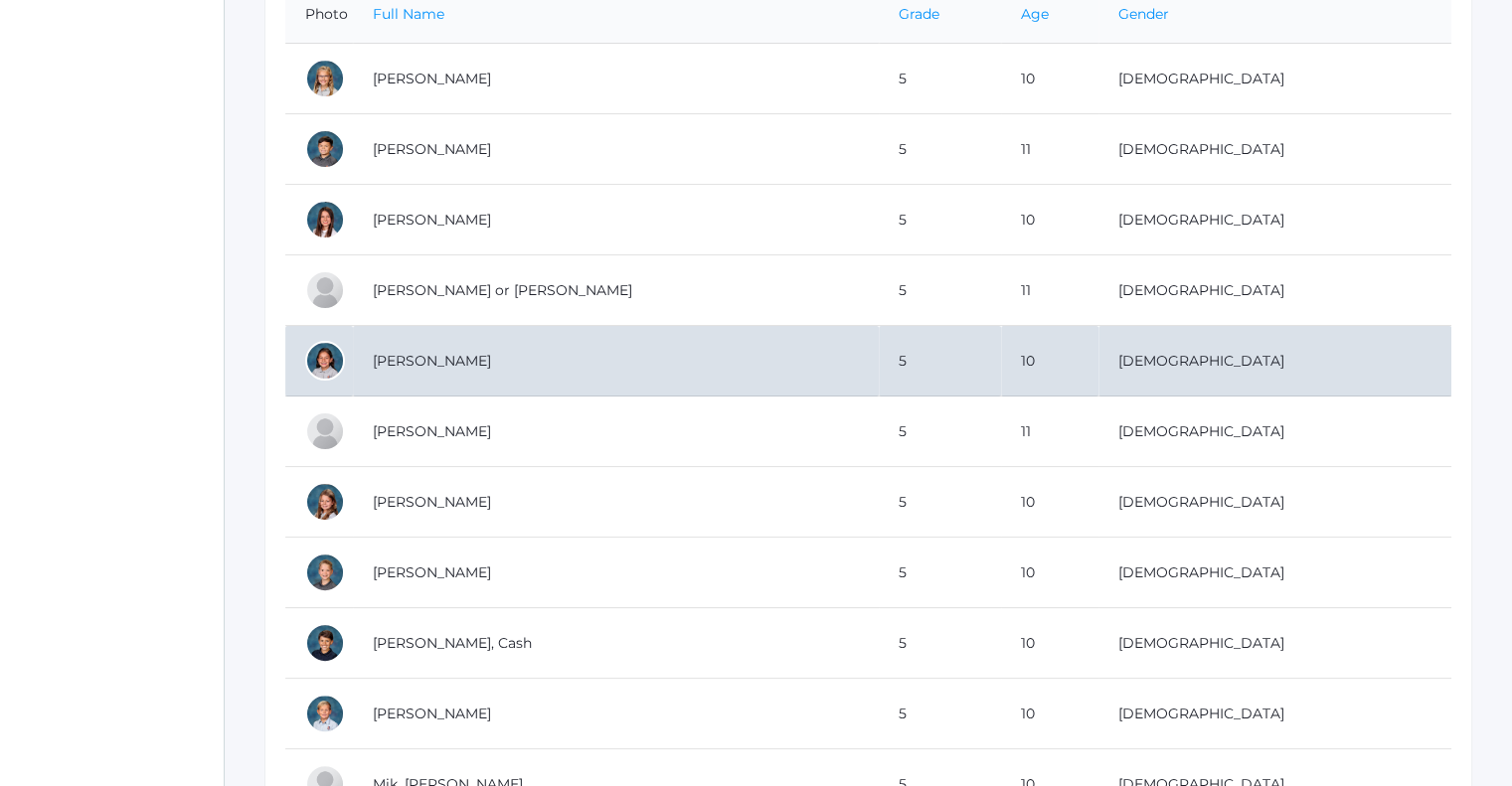
scroll to position [795, 0]
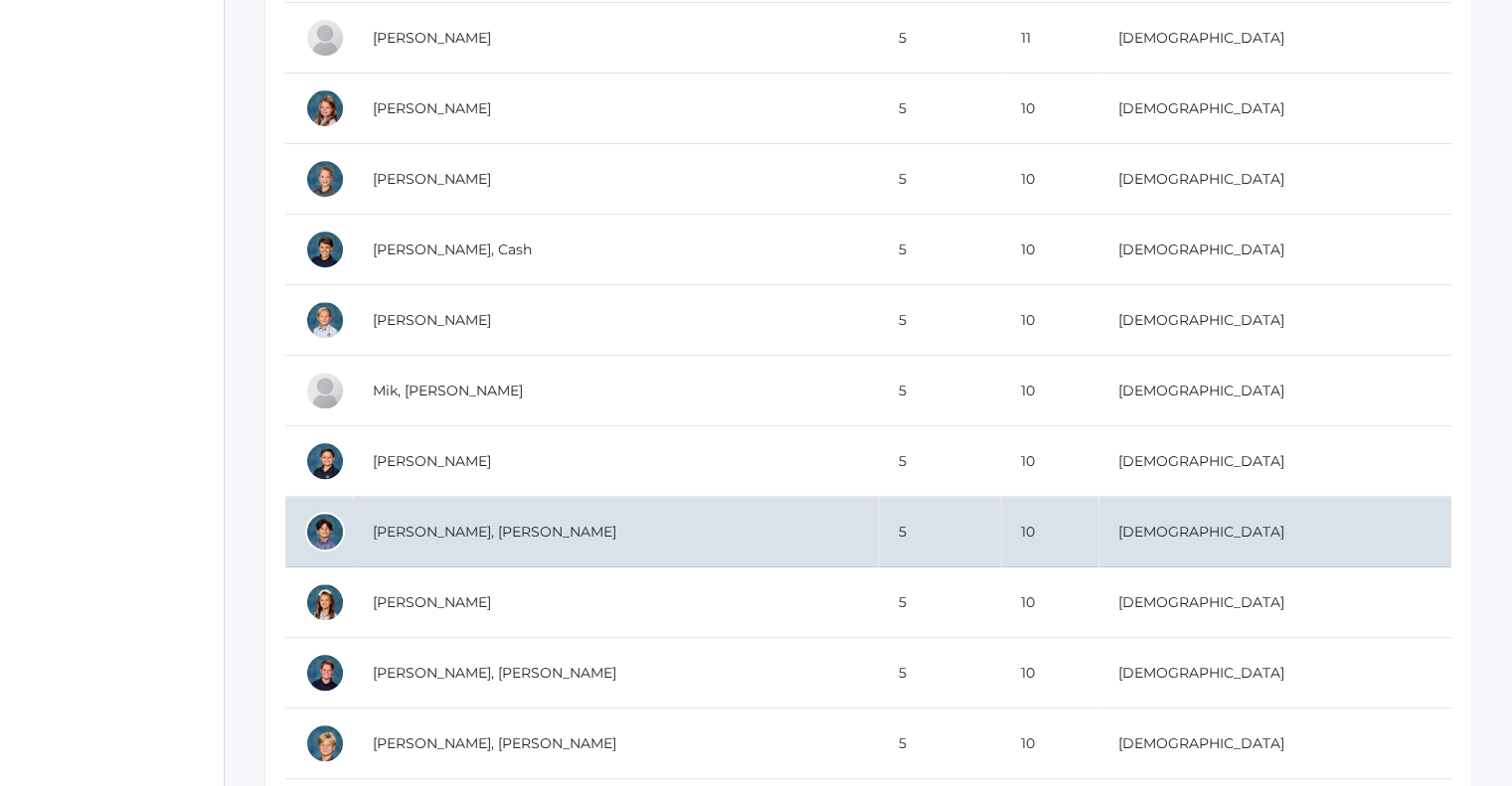
click at [548, 526] on td "[PERSON_NAME], [PERSON_NAME]" at bounding box center [616, 531] width 526 height 71
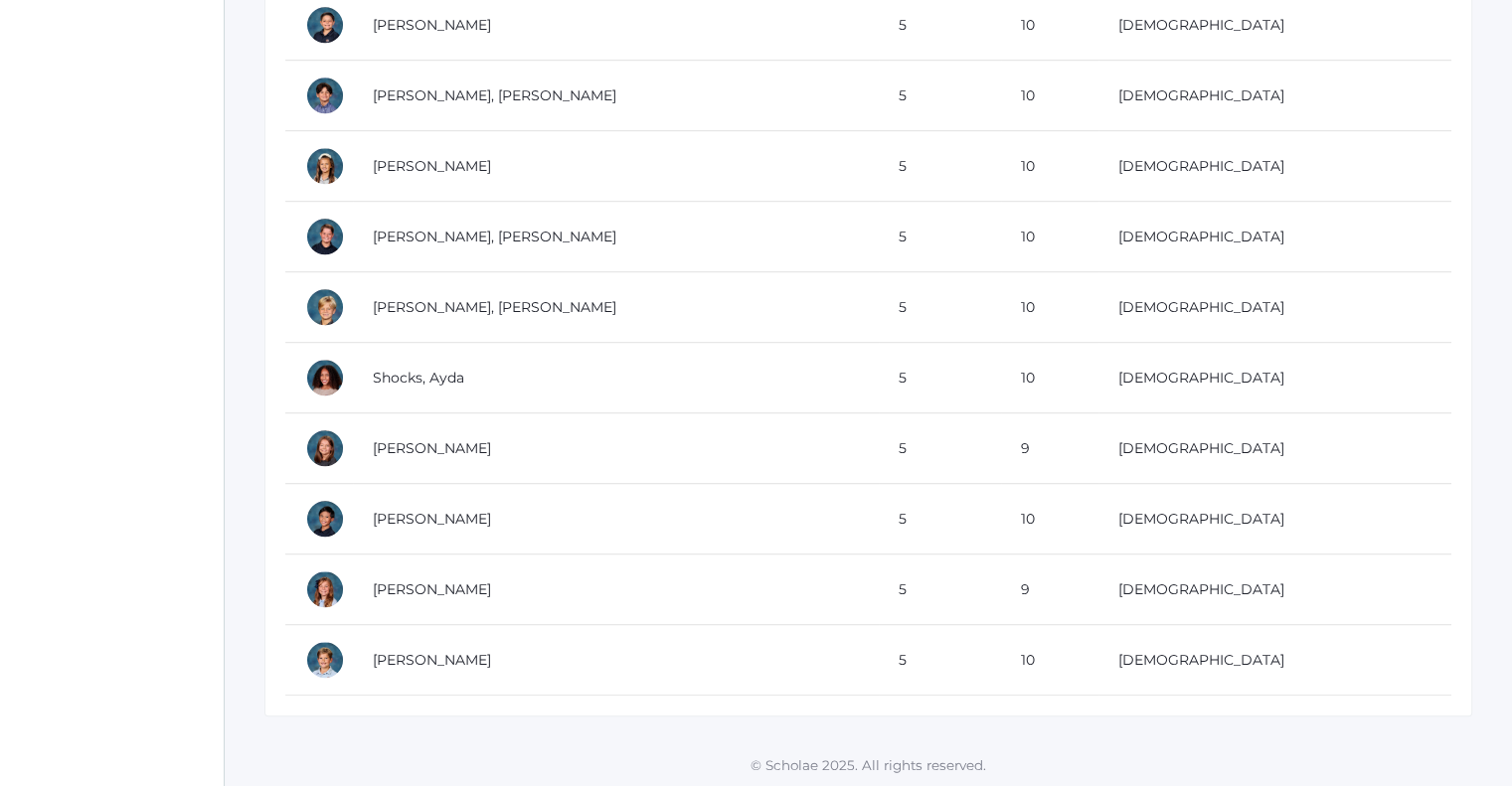
scroll to position [1242, 0]
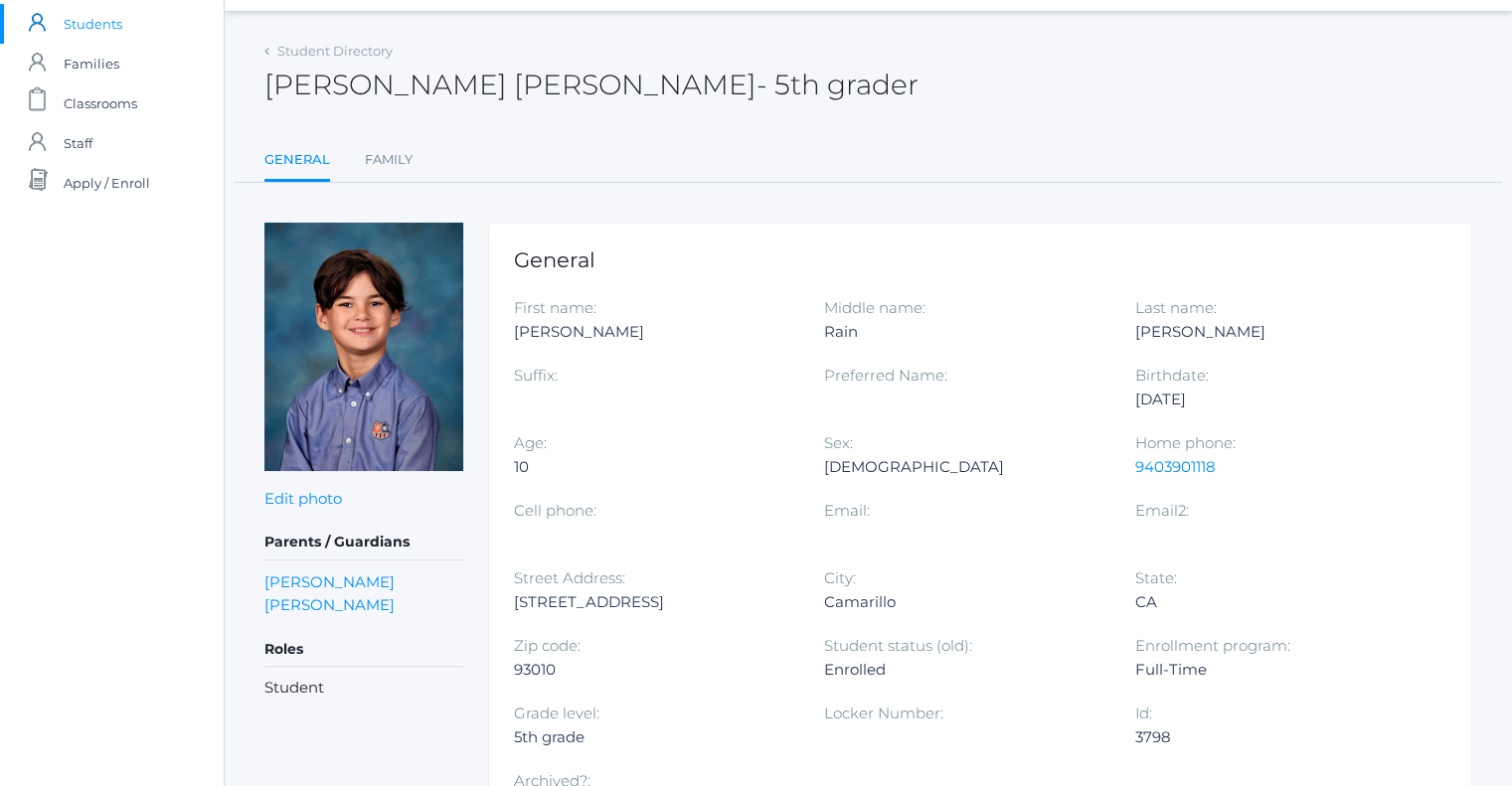
scroll to position [99, 0]
